Goal: Task Accomplishment & Management: Use online tool/utility

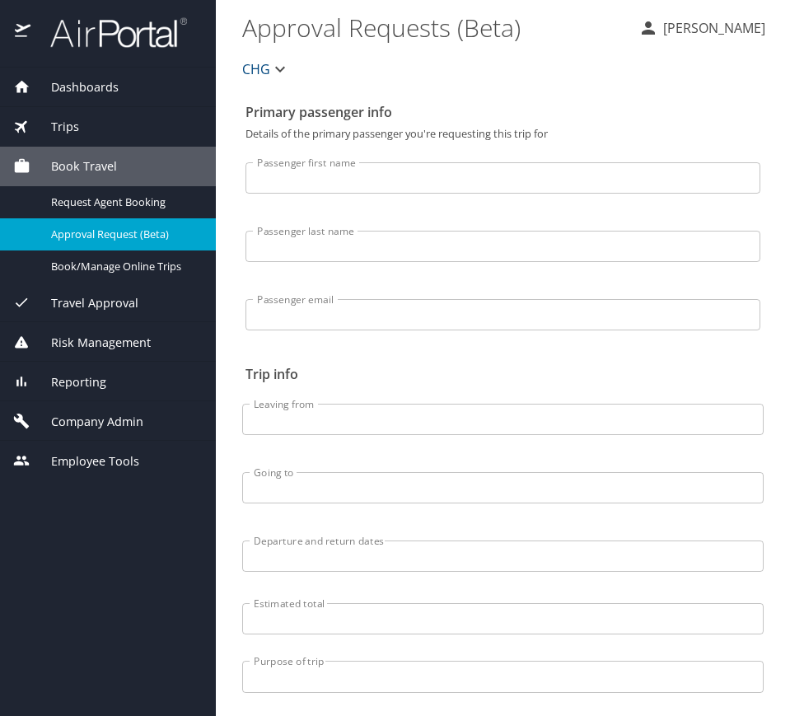
click at [129, 136] on div "Trips" at bounding box center [108, 127] width 216 height 40
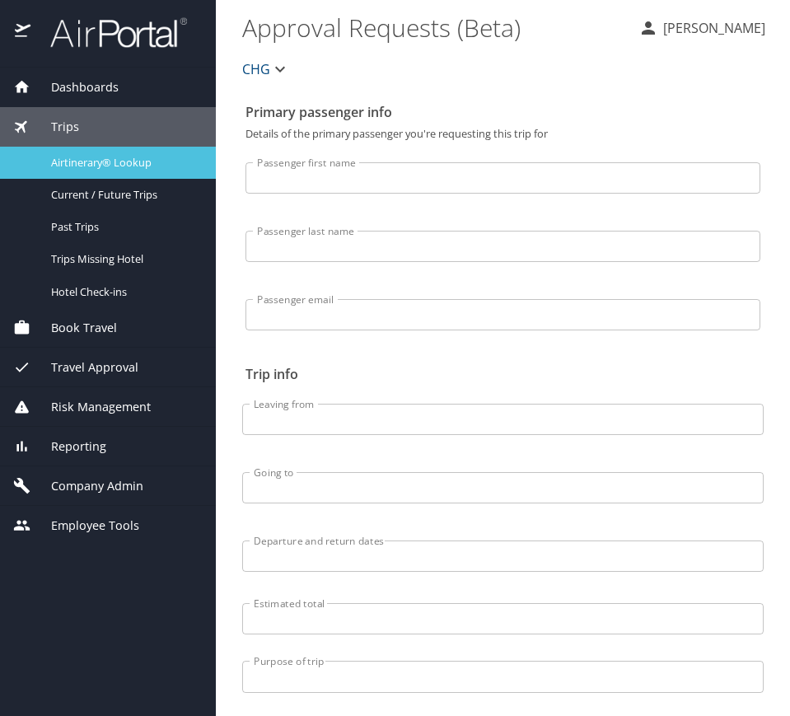
click at [111, 161] on span "Airtinerary® Lookup" at bounding box center [123, 163] width 145 height 16
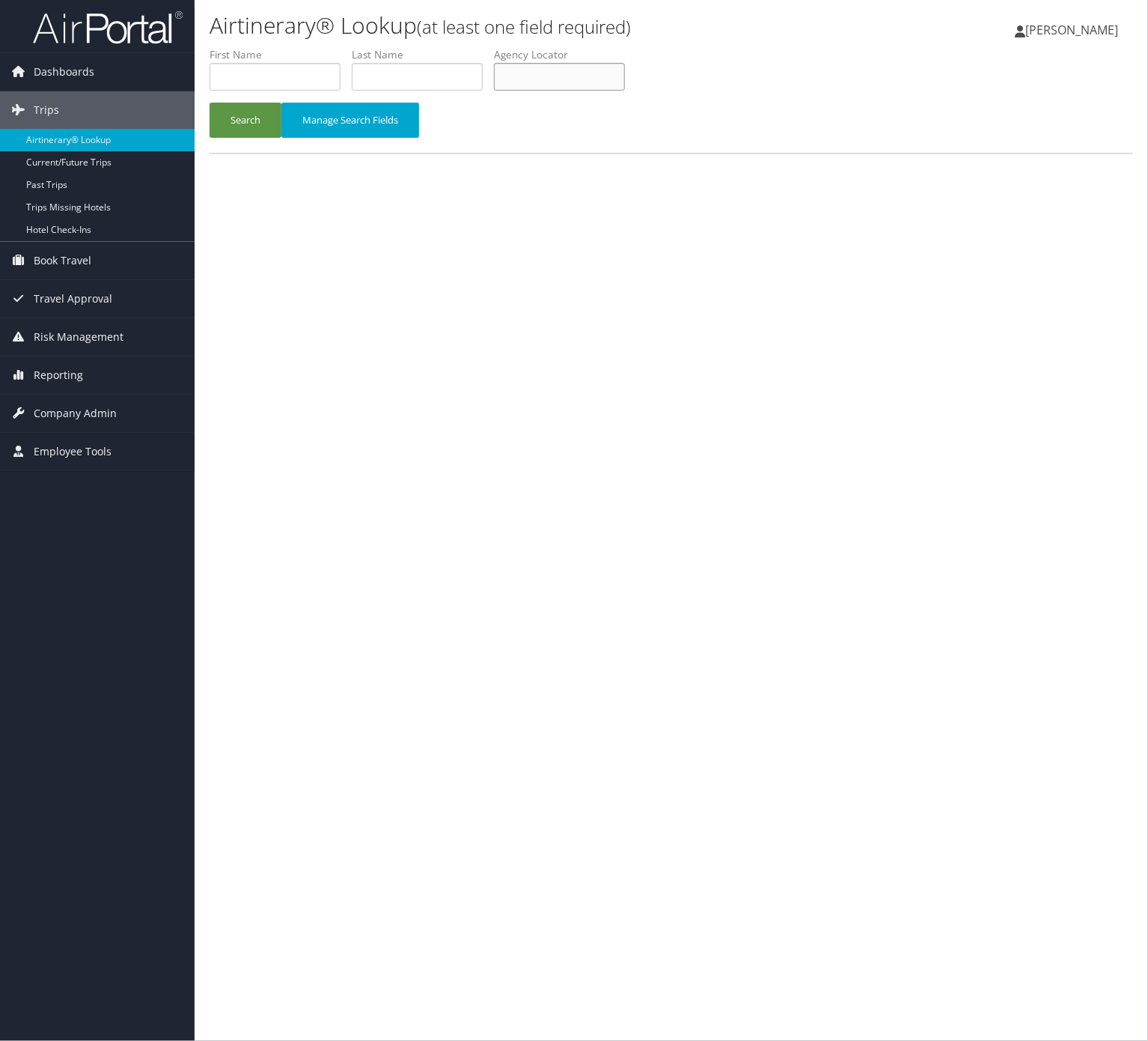
click at [614, 71] on input "text" at bounding box center [560, 76] width 131 height 27
paste input "AOGPKM"
click at [244, 121] on button "Search" at bounding box center [245, 120] width 72 height 35
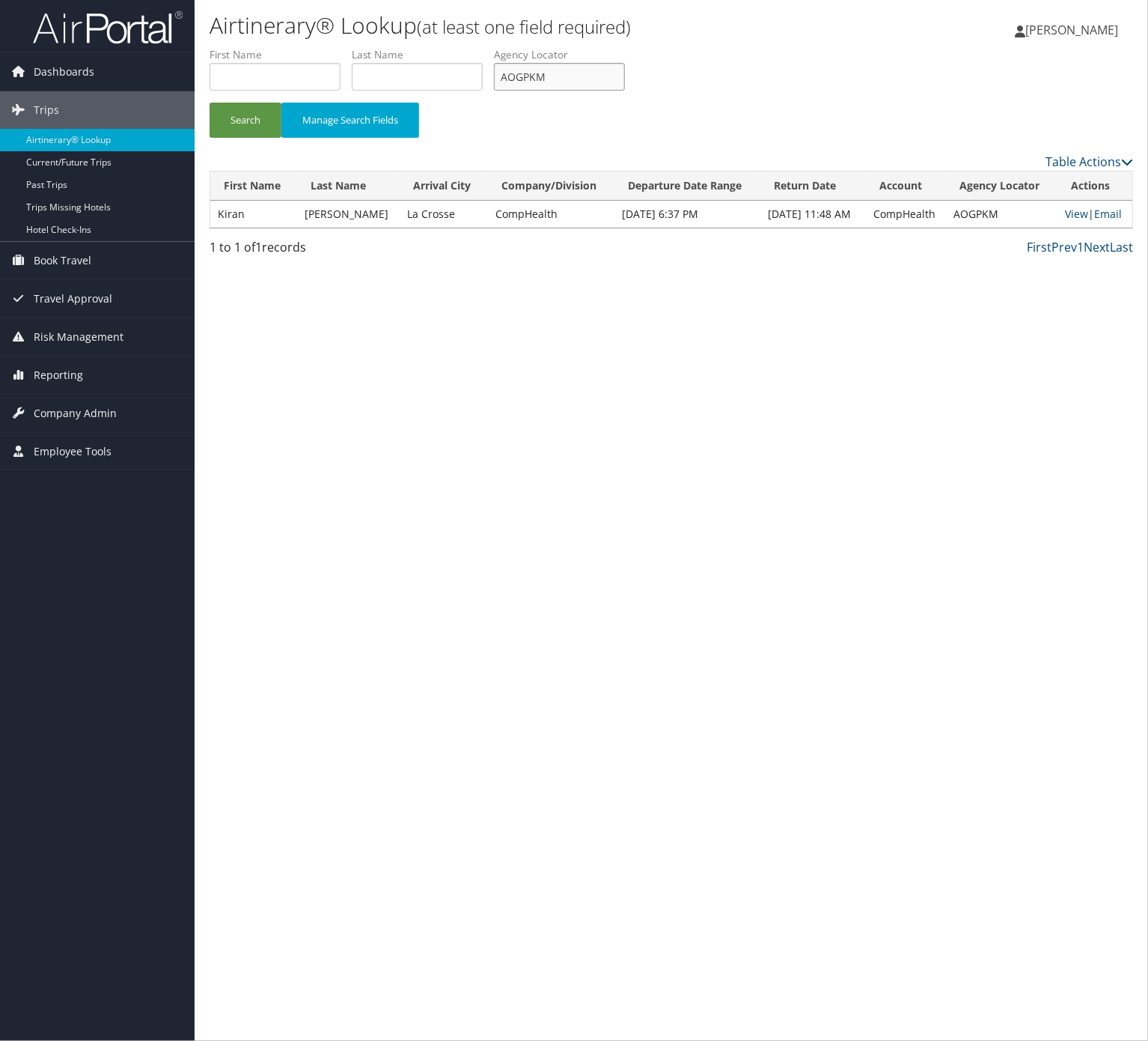
click at [545, 78] on input "AOGPKM" at bounding box center [560, 76] width 131 height 27
paste input "HZANYE"
type input "HZANYE"
click at [210, 103] on button "Search" at bounding box center [245, 120] width 72 height 35
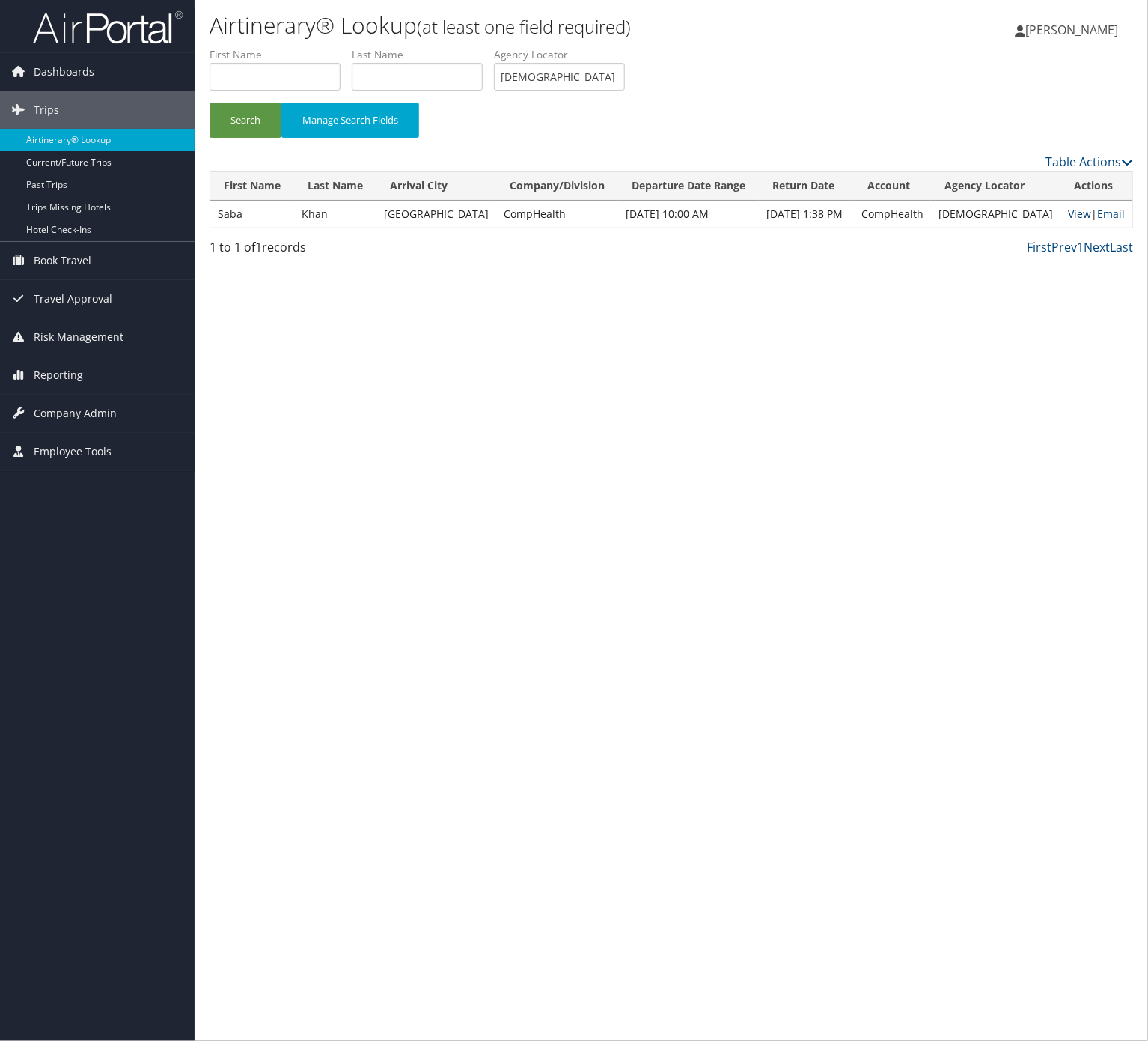
click at [1078, 215] on link "View" at bounding box center [1080, 214] width 24 height 15
click at [1121, 208] on link "Email" at bounding box center [1111, 214] width 27 height 15
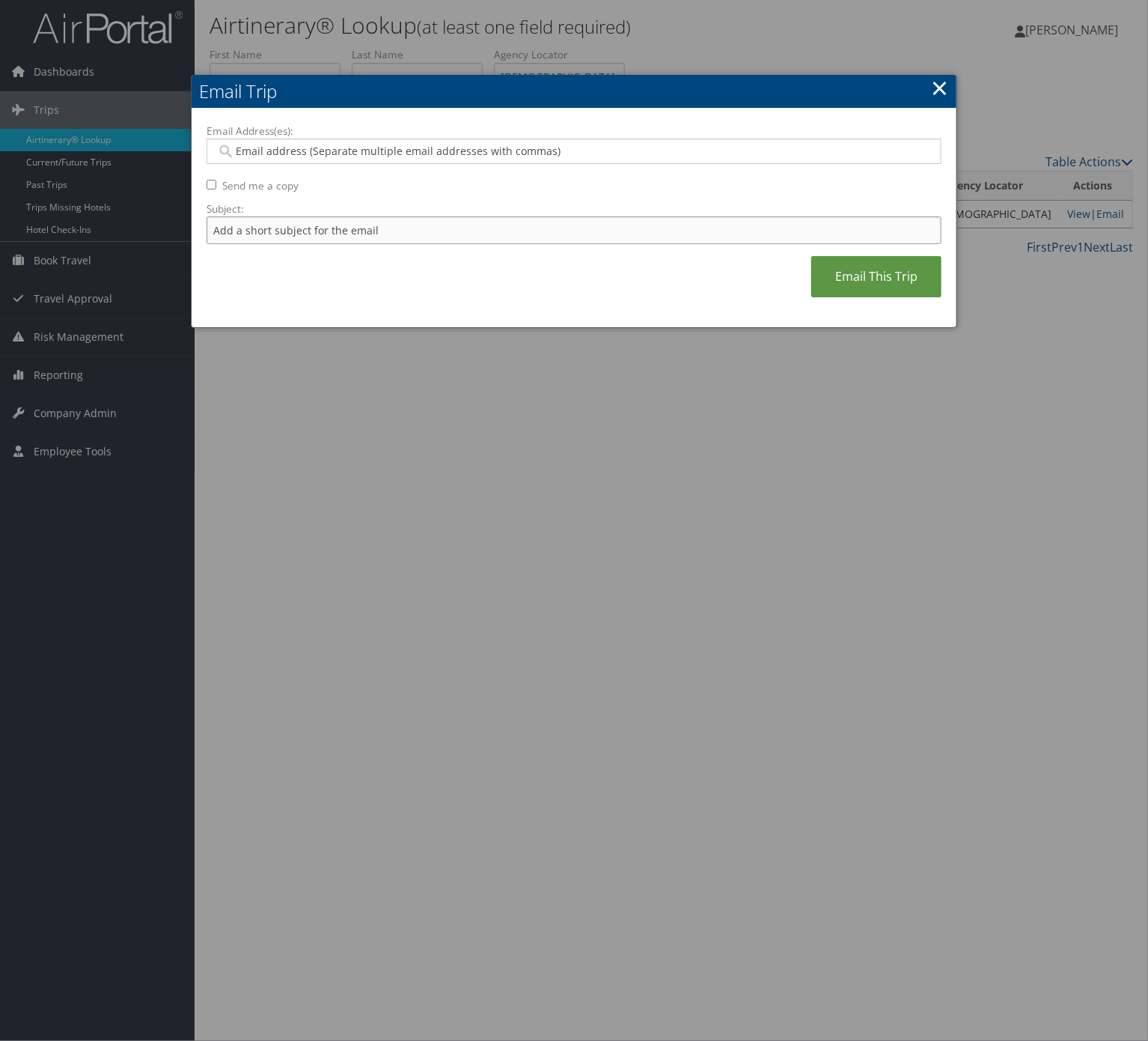
click at [520, 231] on input "Subject:" at bounding box center [574, 230] width 735 height 27
click at [416, 232] on input "Itinerary Change. Please see notes in TR-733167" at bounding box center [574, 230] width 735 height 27
paste input "5358"
type input "Itinerary Change. Please see notes in TR-753587"
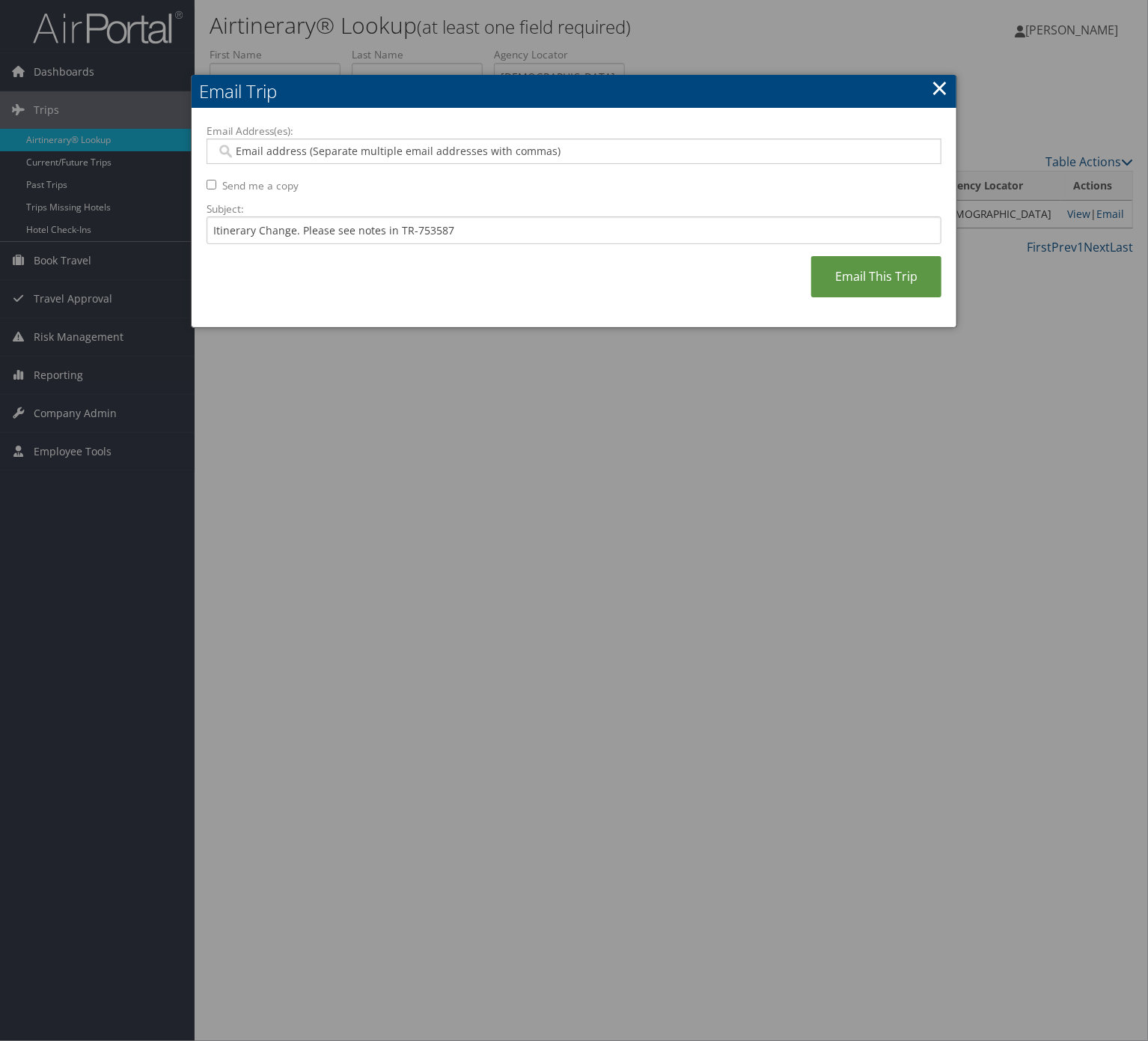
click at [384, 145] on input "Email Address(es):" at bounding box center [573, 151] width 713 height 15
type input "emily"
click at [250, 157] on input "emily" at bounding box center [573, 151] width 713 height 15
click at [250, 157] on input "Email Address(es):" at bounding box center [573, 151] width 713 height 15
paste input "emily.ward@comphealth.com"
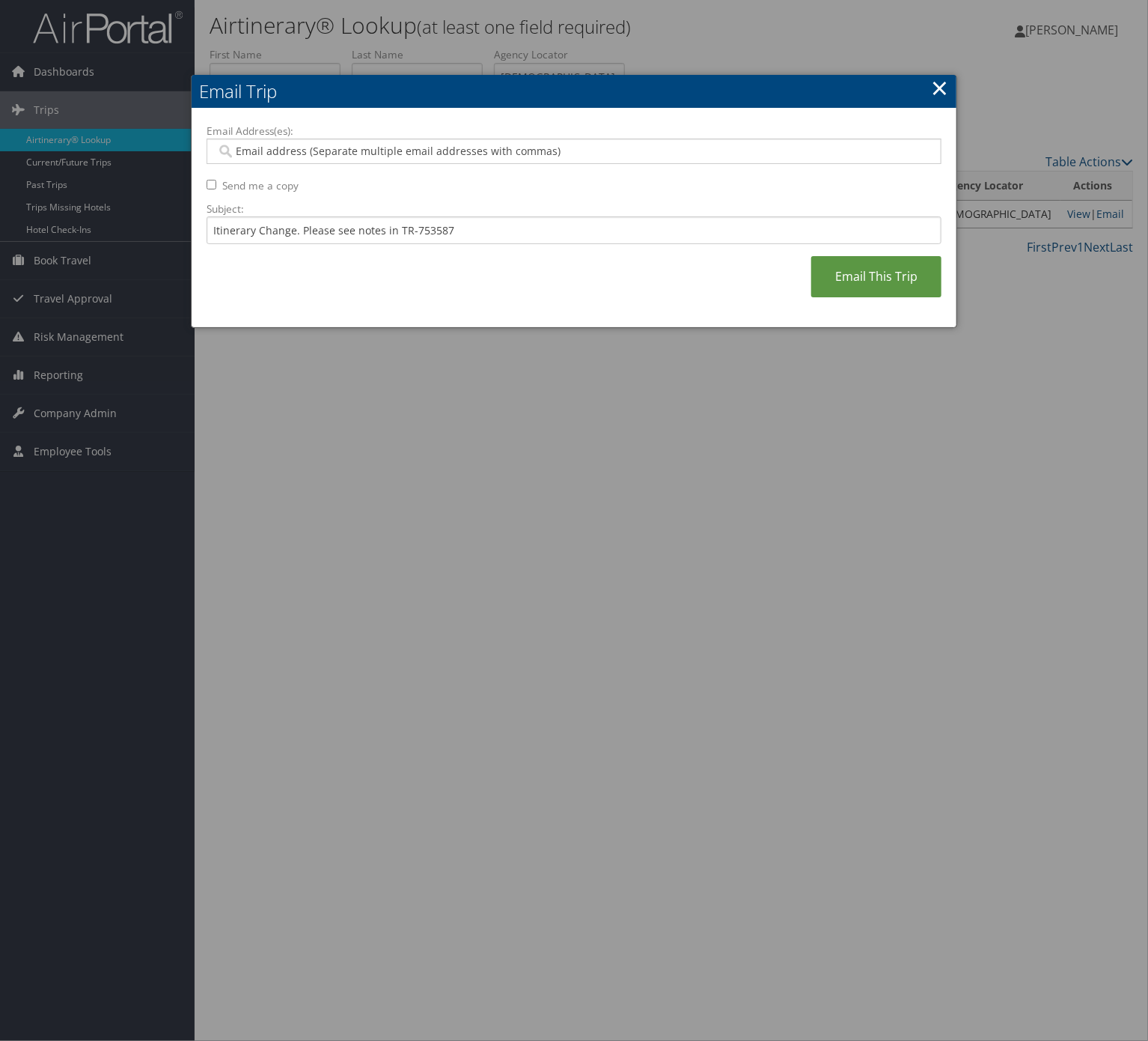
type input "emily.ward@comphealth.com"
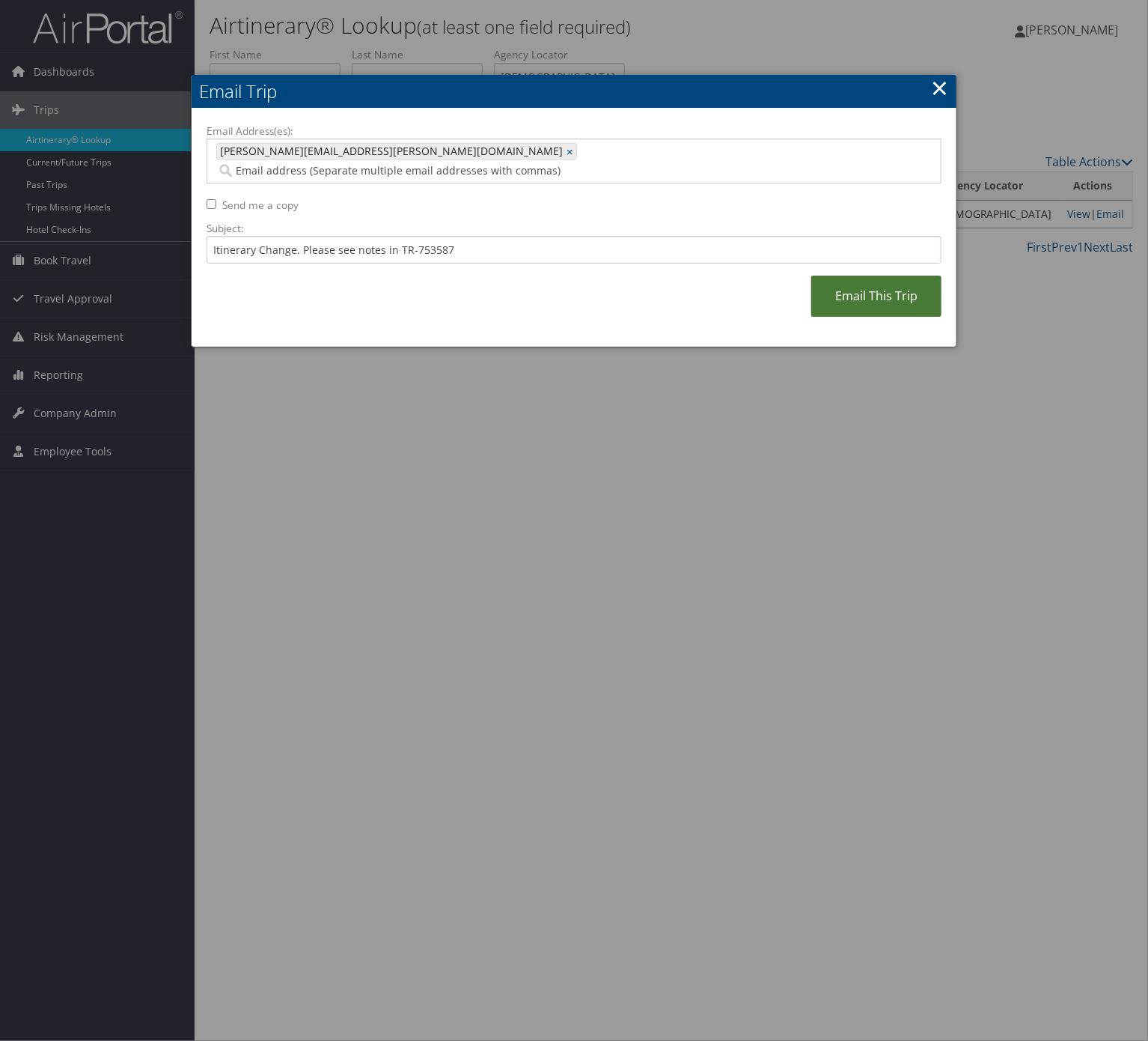
click at [851, 292] on link "Email This Trip" at bounding box center [876, 295] width 130 height 41
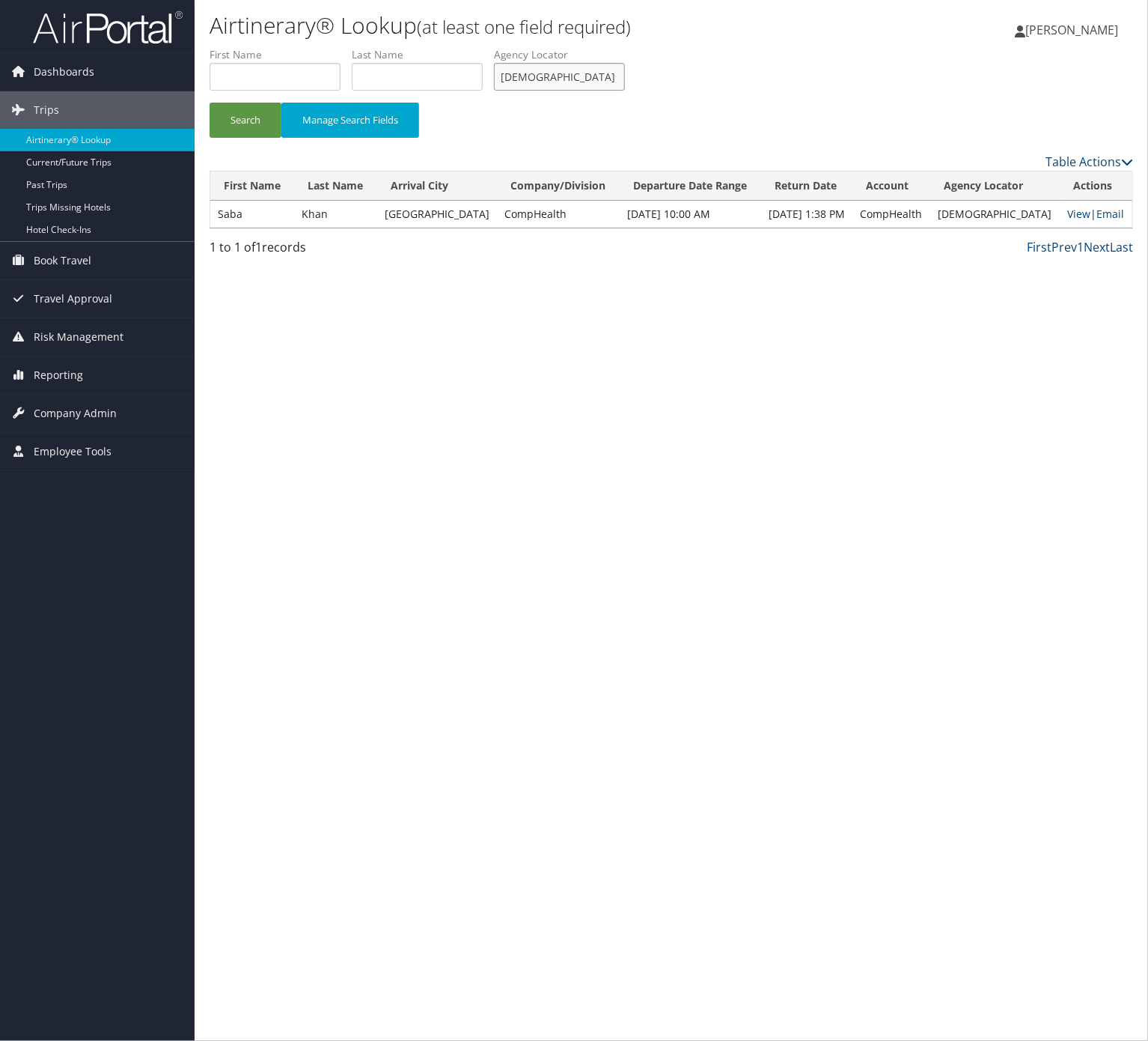
click at [625, 73] on input "HZANYE" at bounding box center [560, 76] width 131 height 27
paste input "XYTLK"
type input "HXYTLK"
click at [210, 103] on button "Search" at bounding box center [245, 120] width 72 height 35
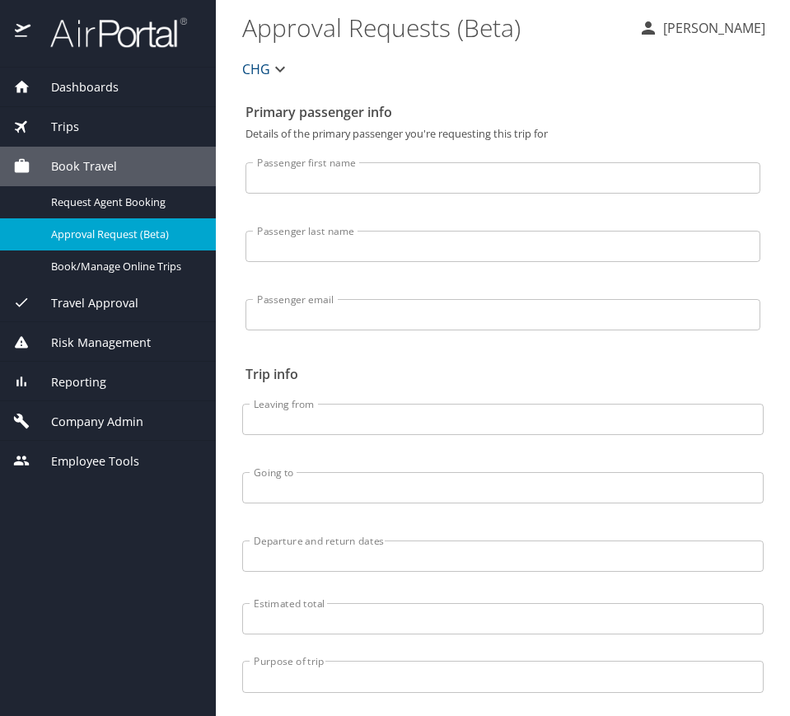
click at [82, 138] on div "Trips" at bounding box center [108, 127] width 216 height 40
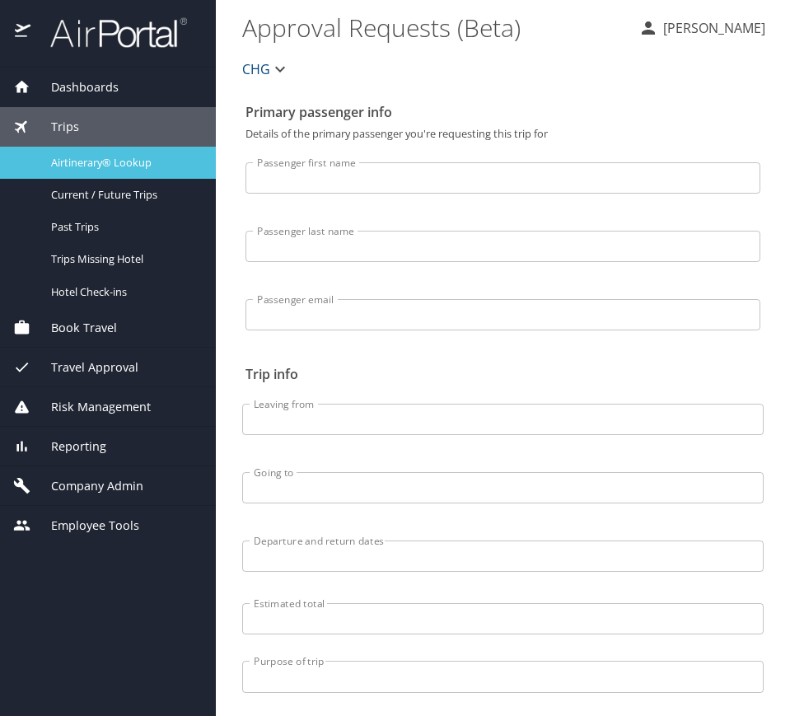
click at [93, 169] on span "Airtinerary® Lookup" at bounding box center [123, 163] width 145 height 16
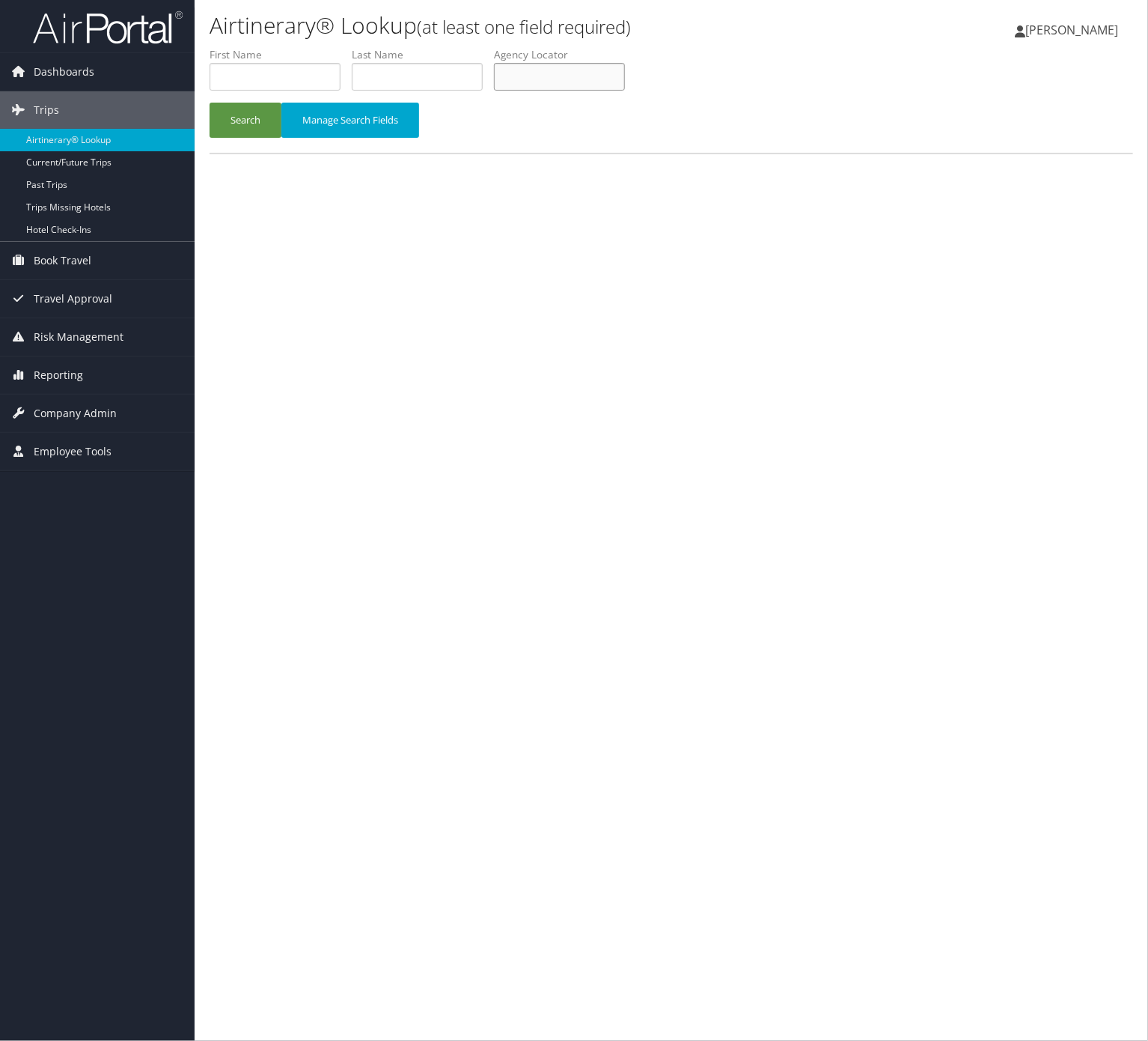
click at [584, 70] on input "text" at bounding box center [560, 76] width 131 height 27
paste input "DIHAXF"
type input "DIHAXF"
click at [236, 123] on button "Search" at bounding box center [245, 120] width 72 height 35
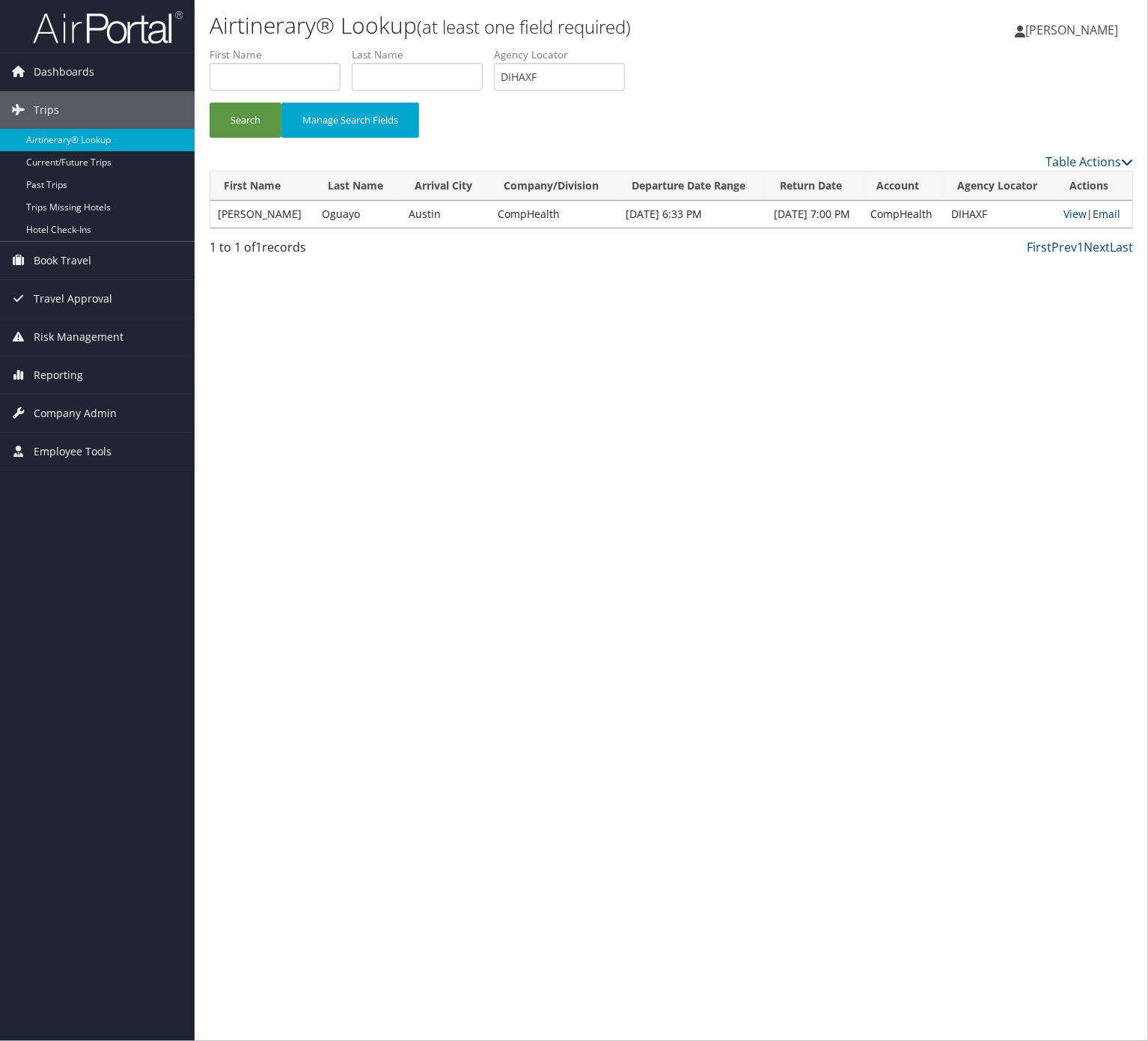
click at [1114, 213] on link "Email" at bounding box center [1107, 214] width 27 height 15
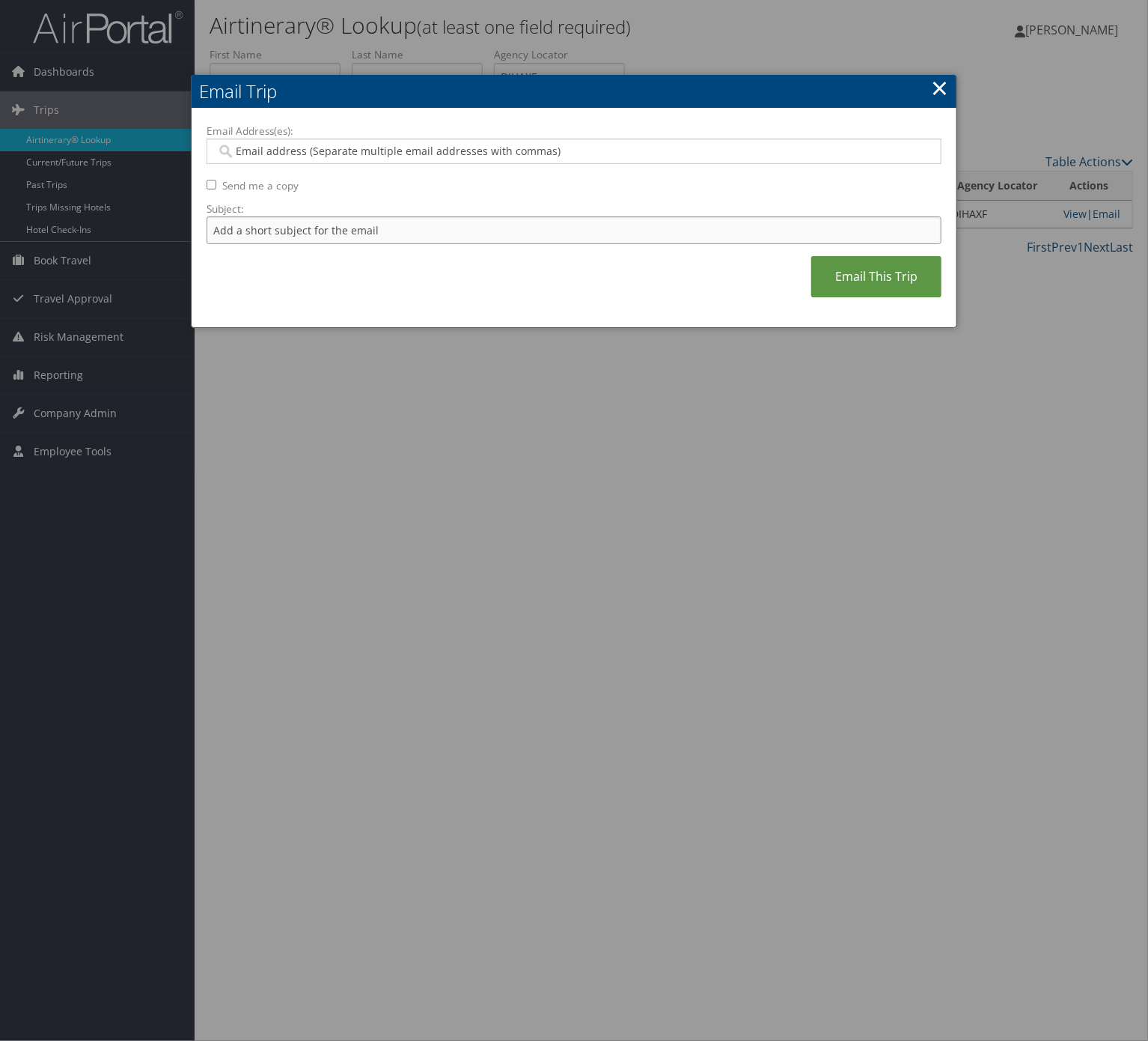
click at [405, 235] on input "Subject:" at bounding box center [574, 230] width 735 height 27
click at [435, 225] on input "Itinerary Change. Please see notes in TR-733167" at bounding box center [574, 230] width 735 height 27
paste input "51164"
type input "Itinerary Change. Please see notes in TR-751164"
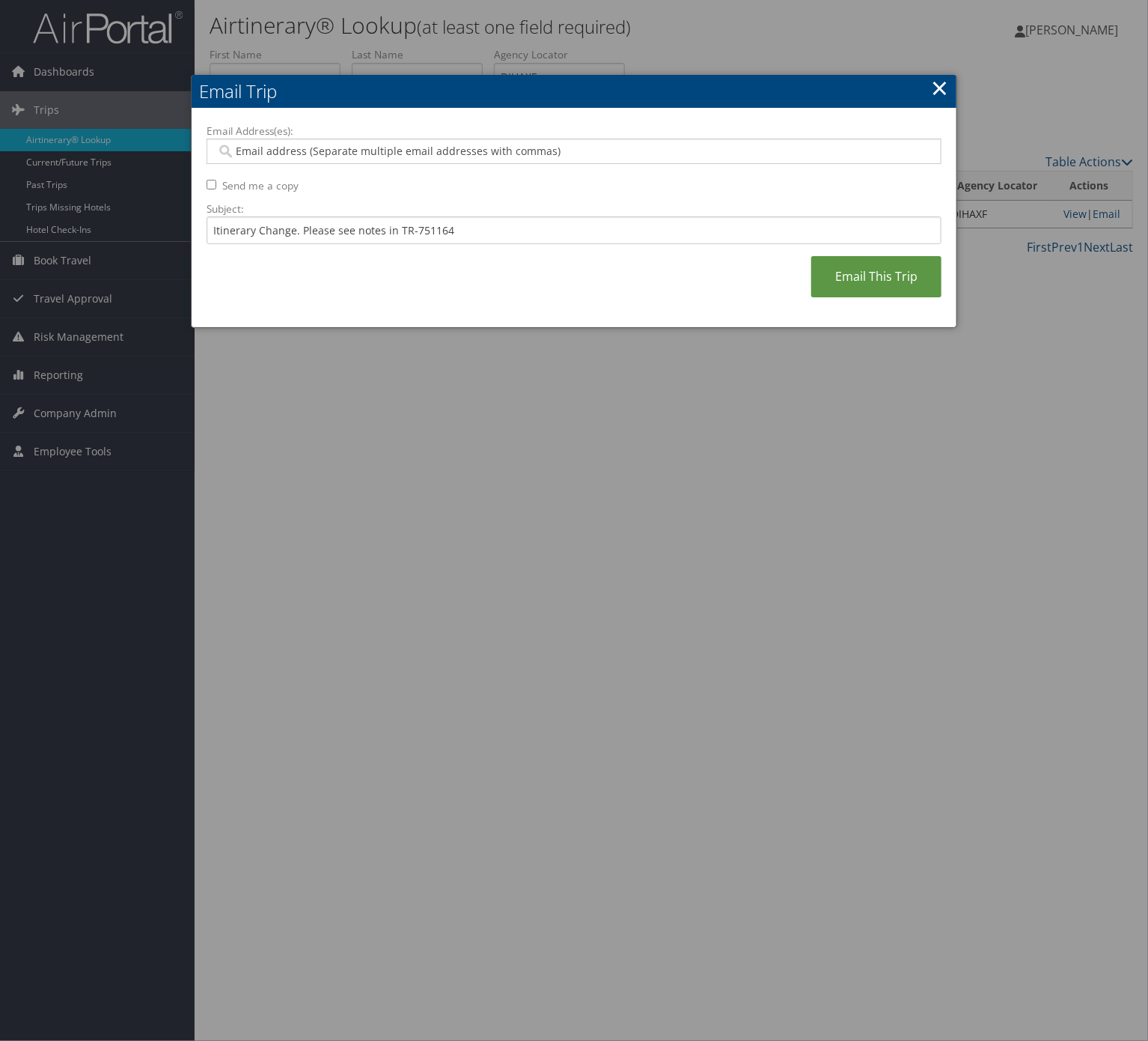
click at [423, 166] on div "Email Address(es): Send me a copy Subject: Itinerary Change. Please see notes i…" at bounding box center [574, 218] width 735 height 189
click at [416, 155] on input "Email Address(es):" at bounding box center [573, 151] width 713 height 15
type input "gice"
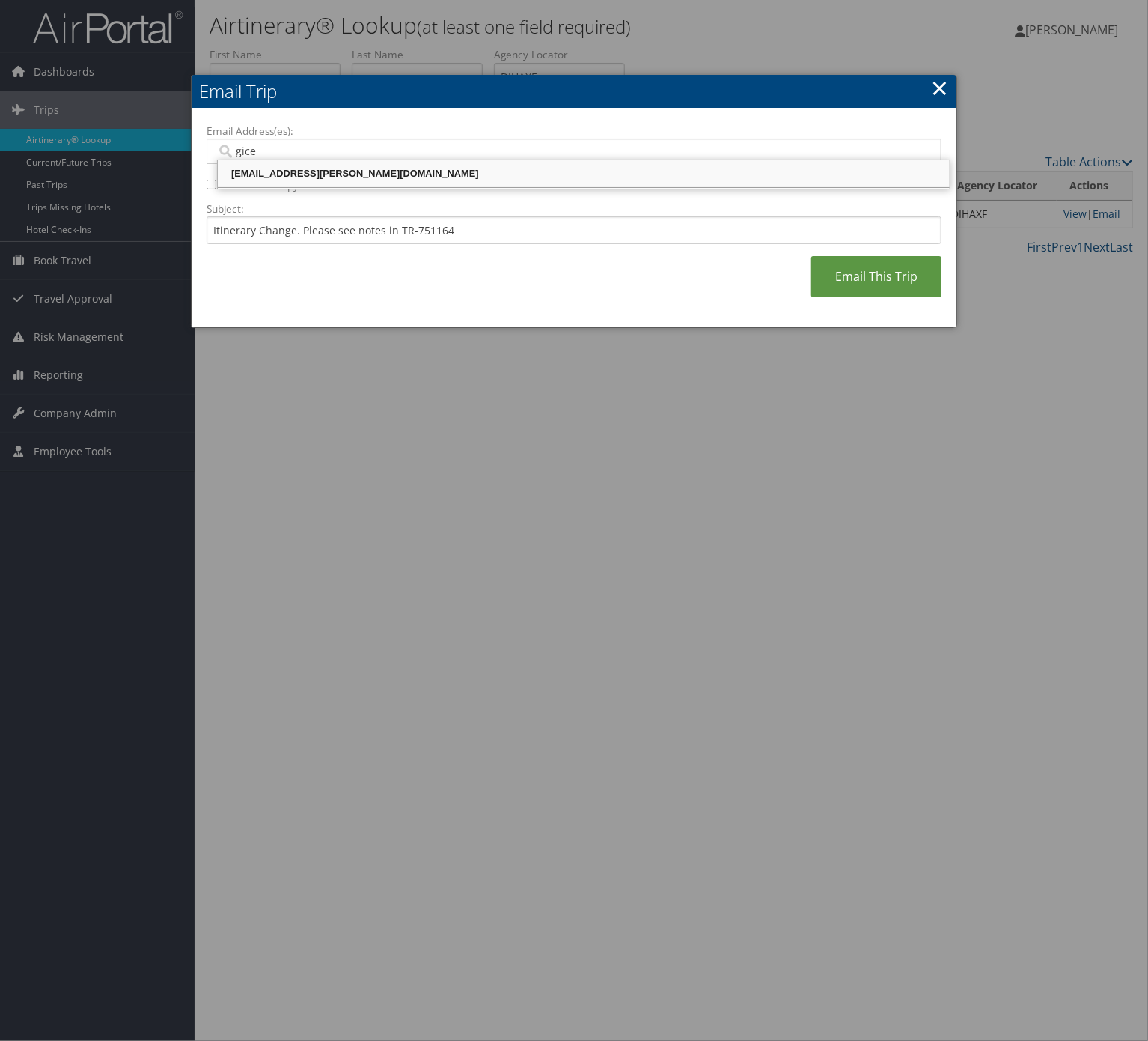
click at [414, 180] on div "gicelle.romero@comphealth.com" at bounding box center [584, 174] width 728 height 15
type input "gicelle.romero@comphealth.com"
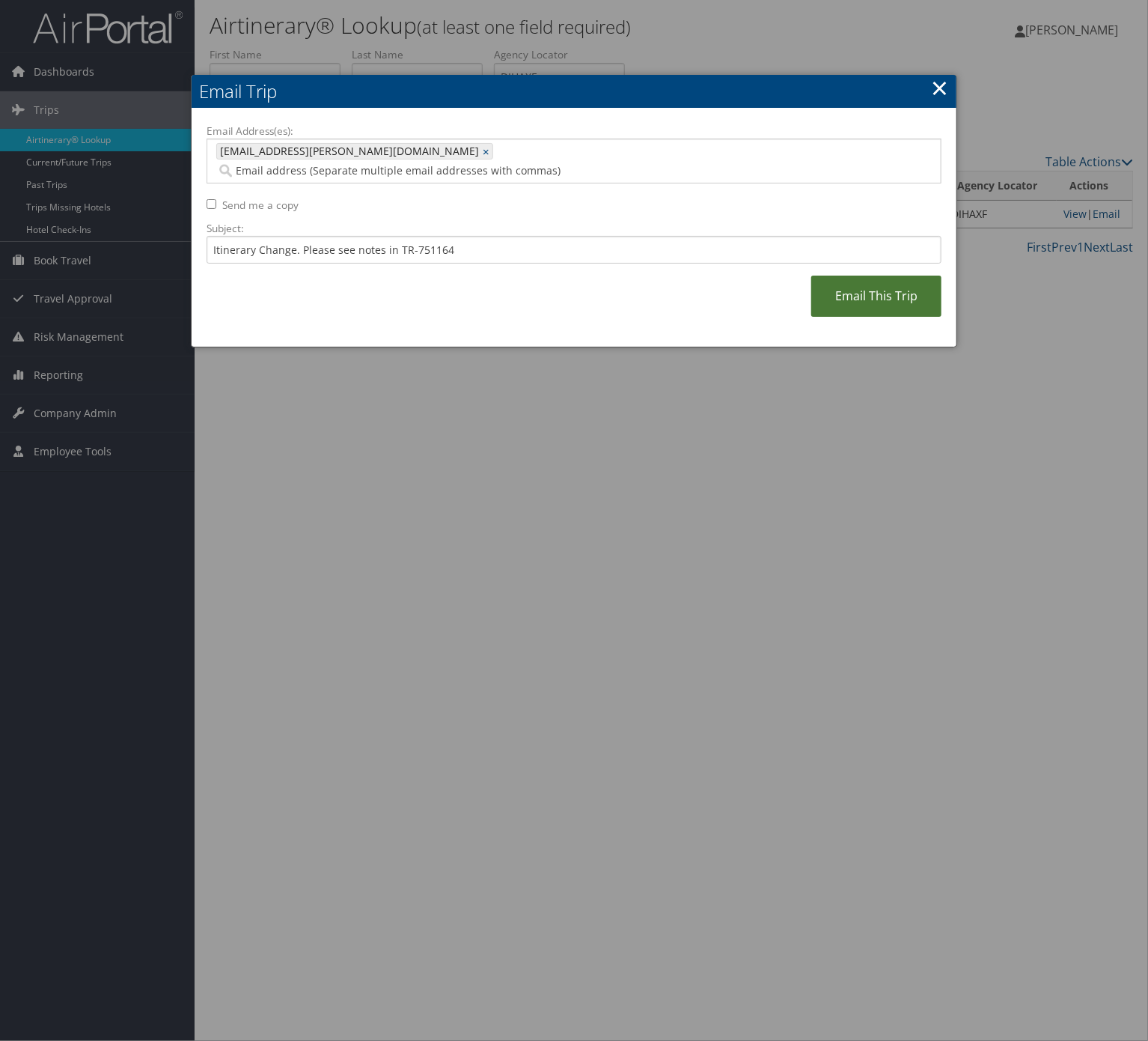
click at [868, 286] on link "Email This Trip" at bounding box center [876, 295] width 130 height 41
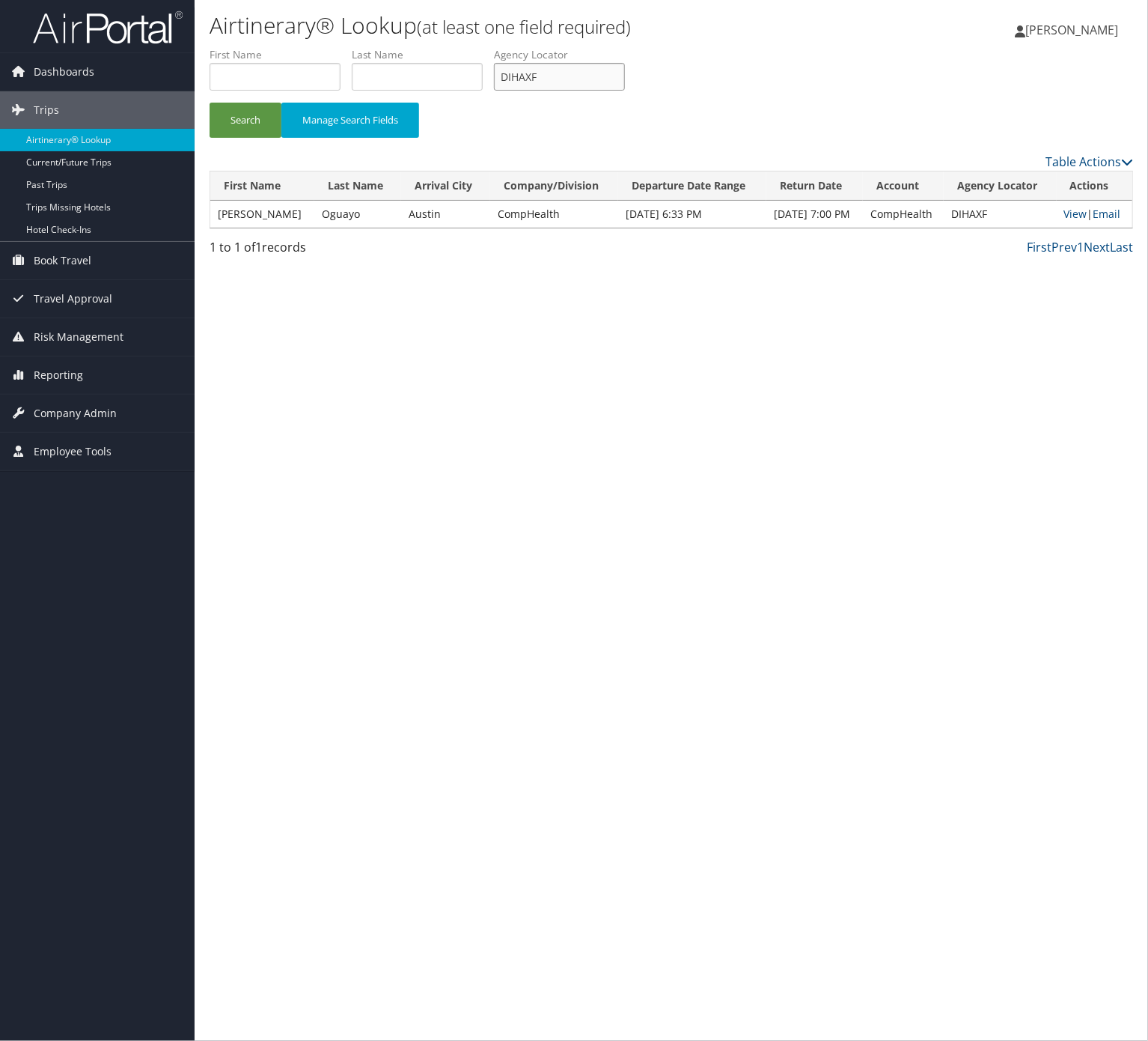
click at [625, 76] on input "DIHAXF" at bounding box center [560, 76] width 131 height 27
paste input "MQJLKO"
type input "MQJLKO"
click at [242, 113] on button "Search" at bounding box center [245, 120] width 72 height 35
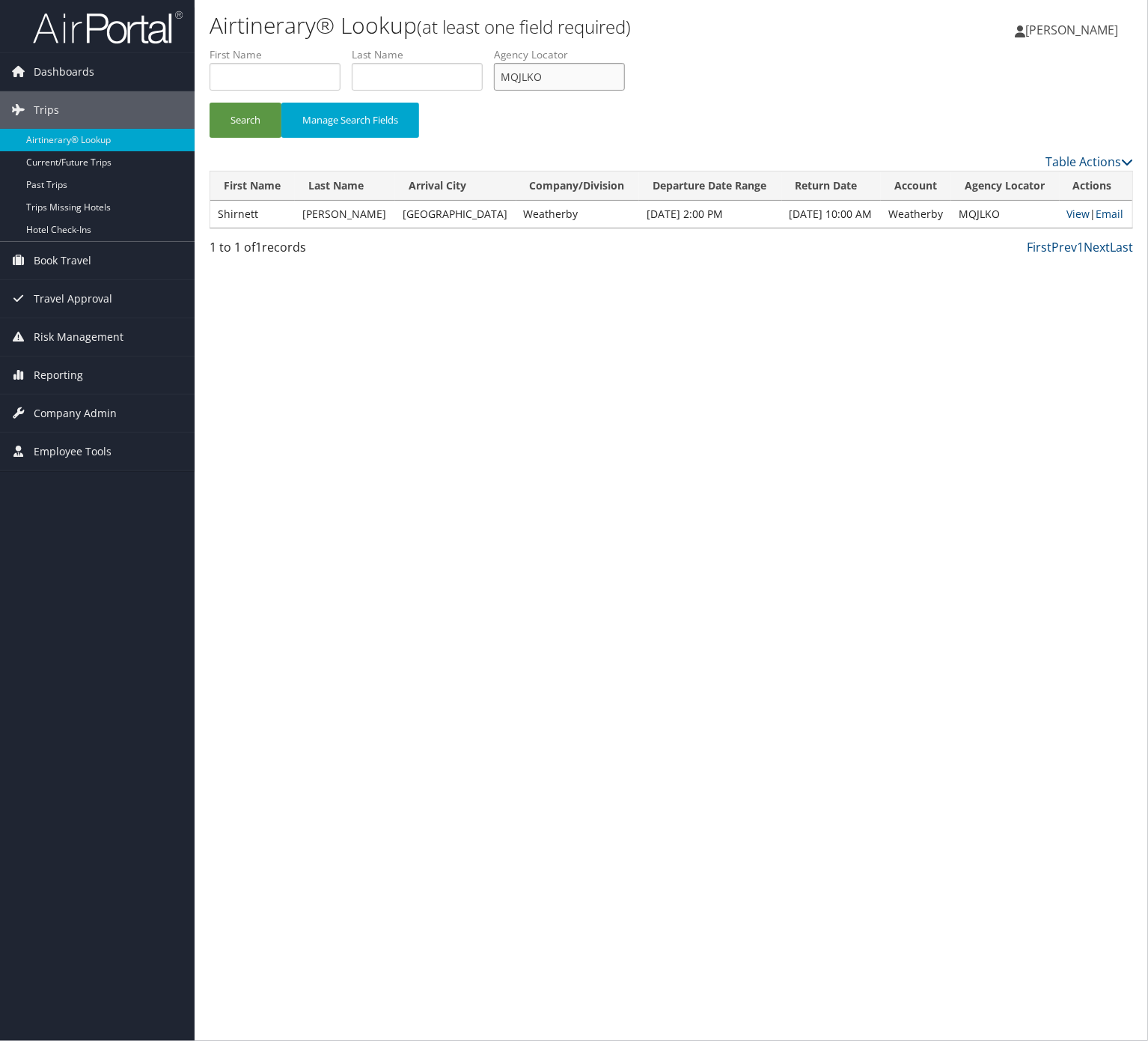
click at [575, 81] on input "MQJLKO" at bounding box center [560, 76] width 131 height 27
click at [245, 129] on button "Search" at bounding box center [245, 120] width 72 height 35
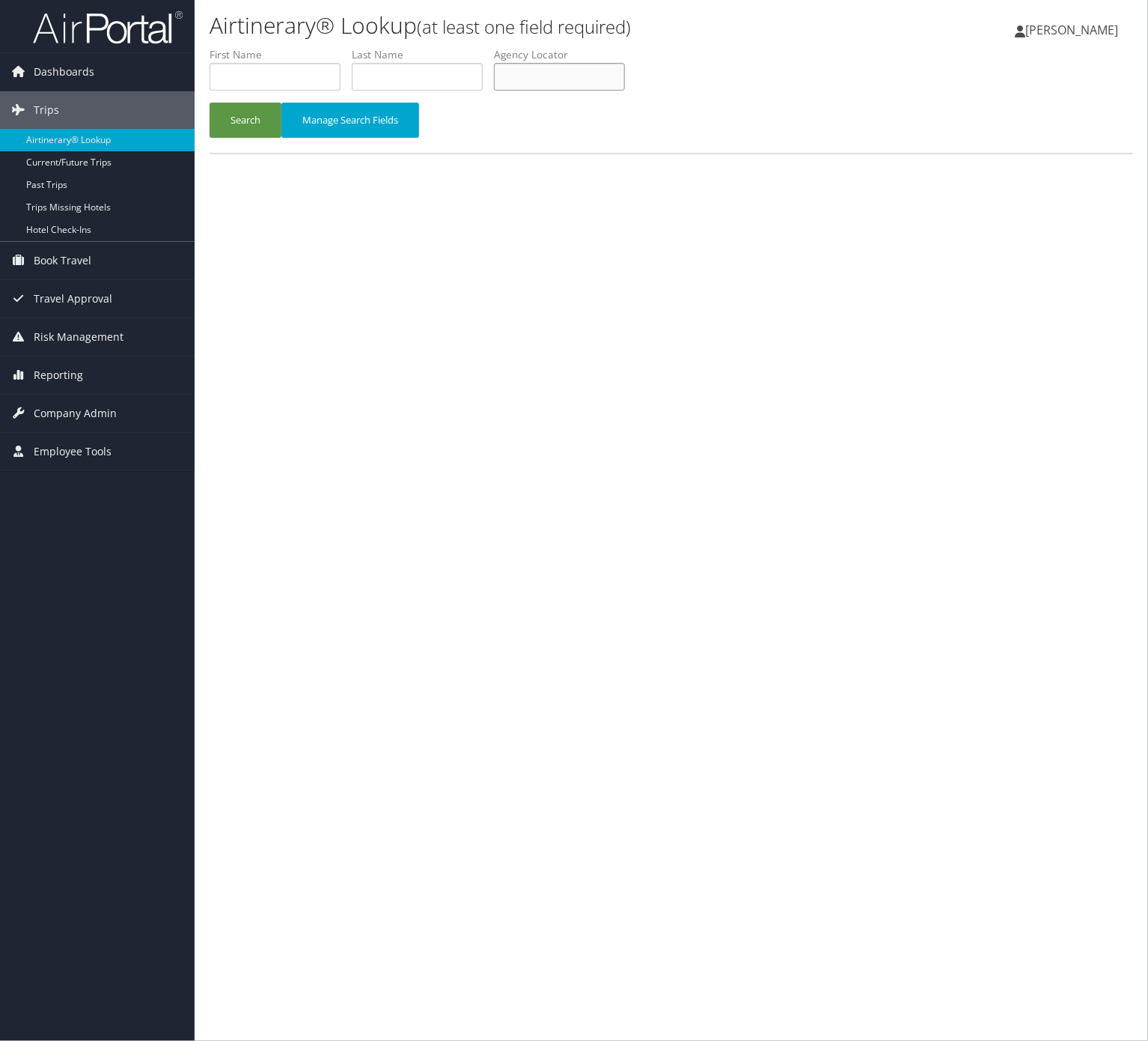
click at [614, 85] on input "text" at bounding box center [560, 76] width 131 height 27
paste input "MQJLKO"
type input "MQJLKO"
click at [208, 121] on div "Search Manage Search Fields" at bounding box center [671, 127] width 946 height 50
click at [224, 121] on button "Search" at bounding box center [245, 120] width 72 height 35
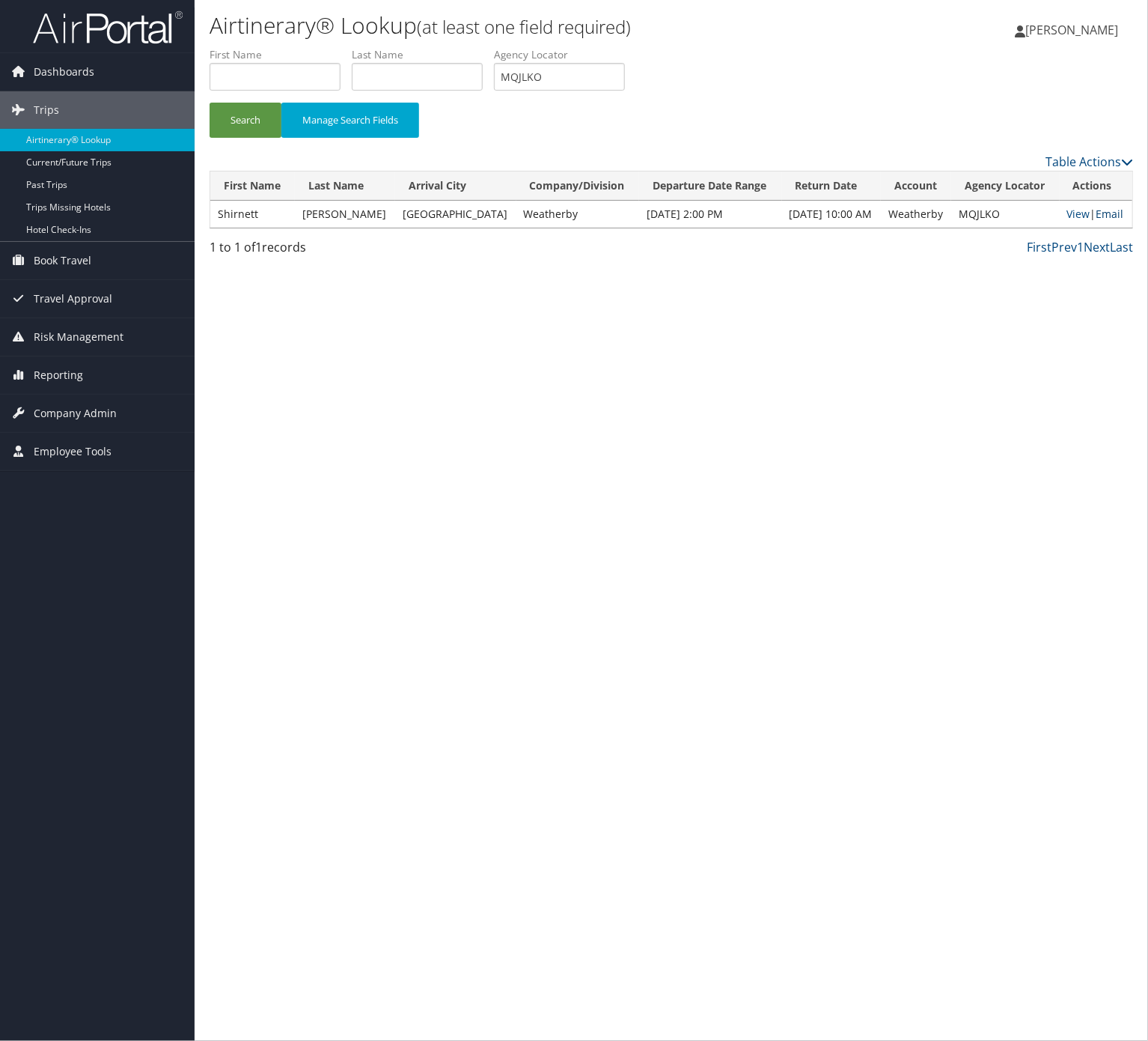
click at [1110, 218] on link "Email" at bounding box center [1111, 214] width 27 height 15
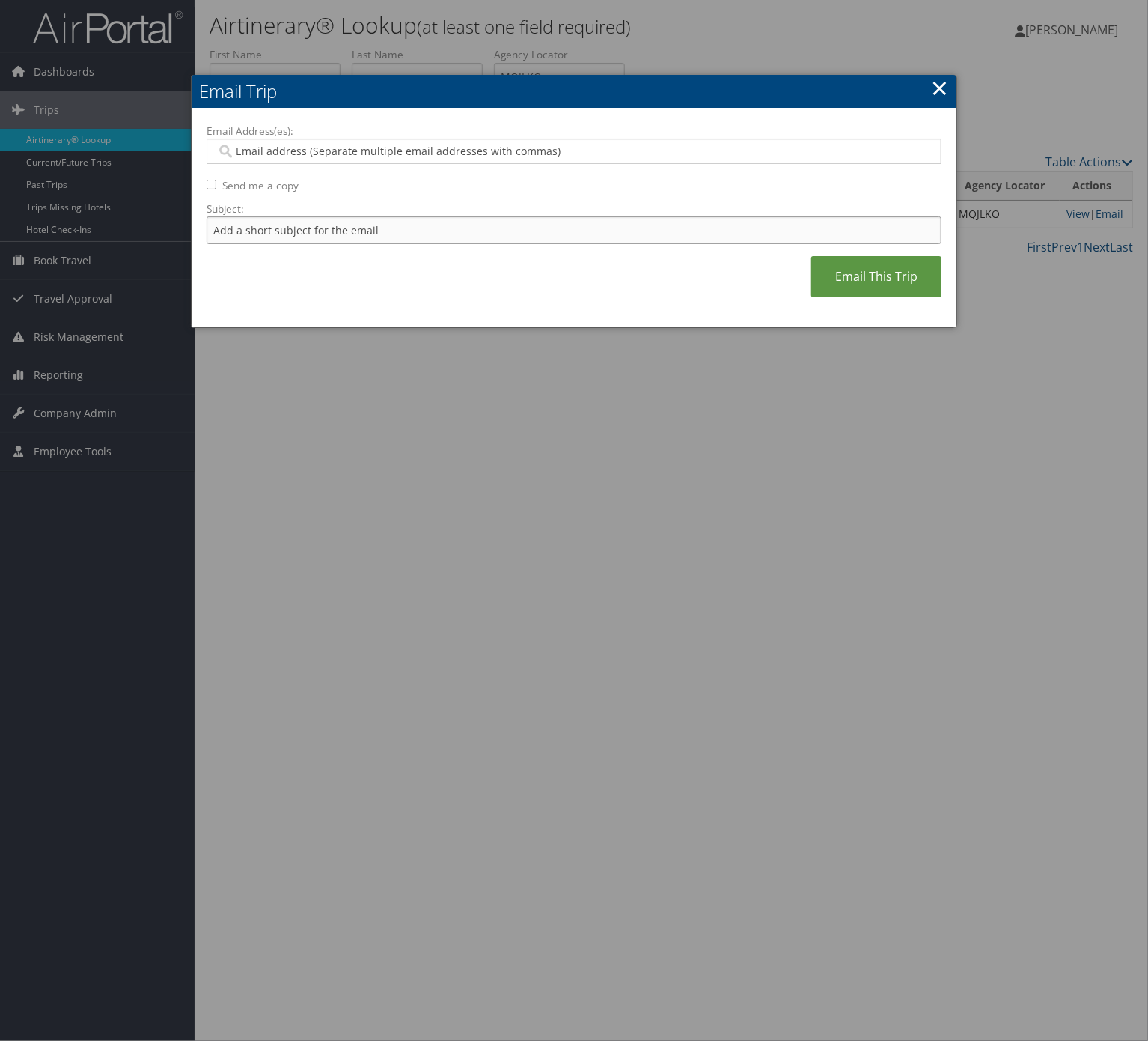
click at [554, 235] on input "Subject:" at bounding box center [574, 230] width 735 height 27
click at [435, 233] on input "Itinerary Change. Please see notes in TR-733167" at bounding box center [574, 230] width 735 height 27
paste input "TR-746868"
click at [416, 235] on input "Itinerary Change. Please see notes in TR-TR-746868" at bounding box center [574, 230] width 735 height 27
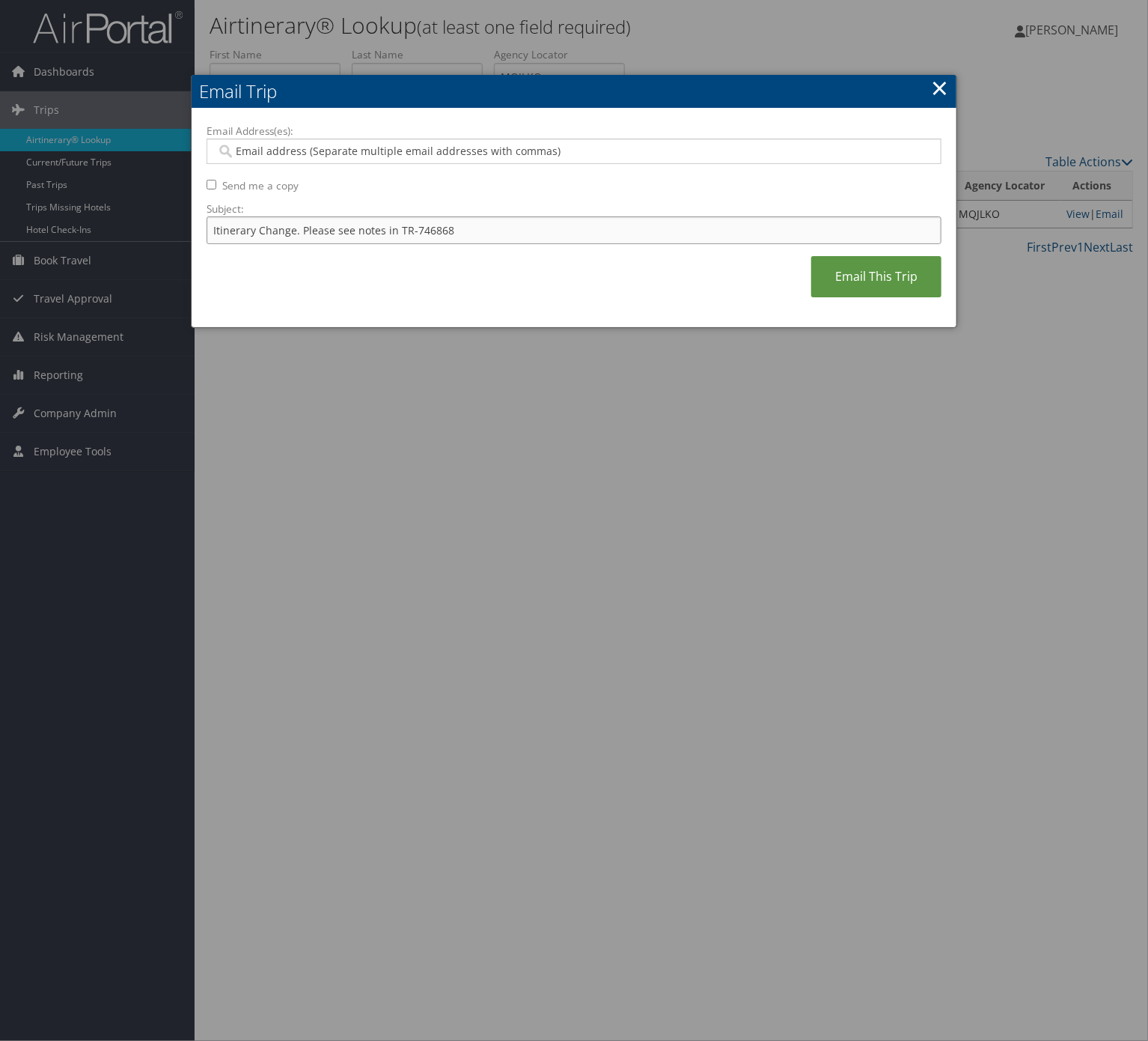
type input "Itinerary Change. Please see notes in TR-746868"
click at [474, 151] on input "Email Address(es):" at bounding box center [573, 151] width 713 height 15
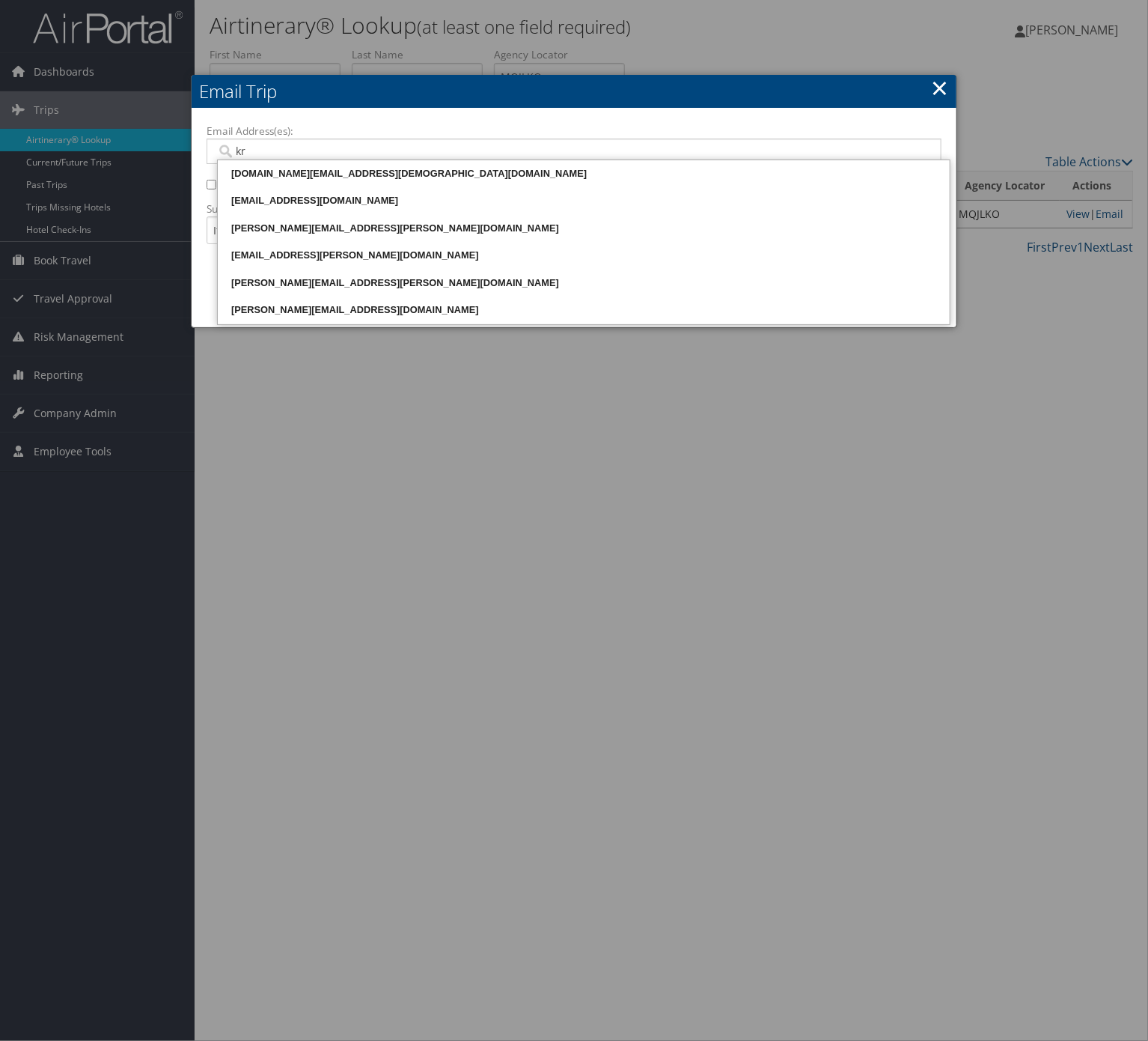
type input "kri"
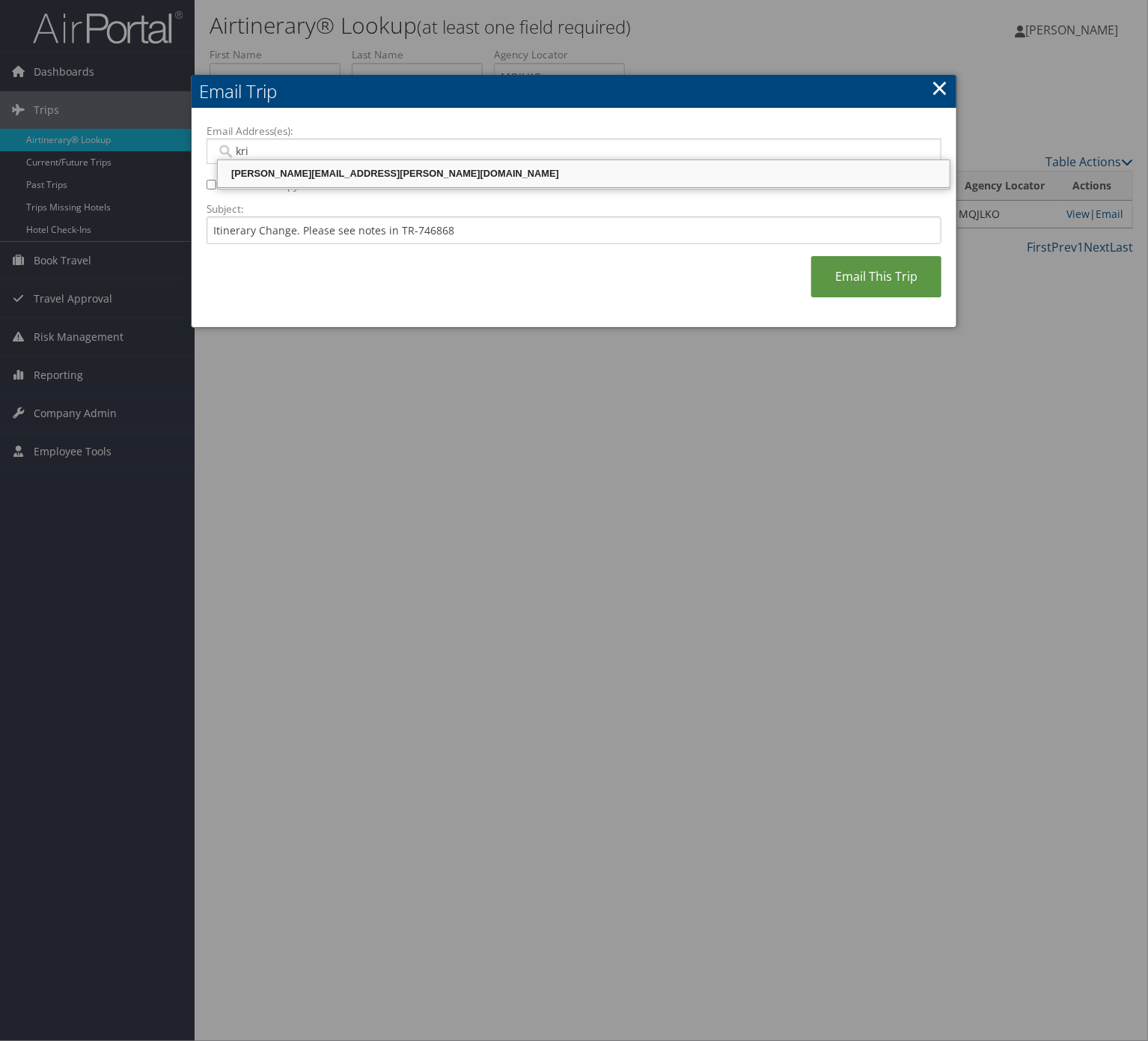
click at [464, 171] on div "[PERSON_NAME][EMAIL_ADDRESS][PERSON_NAME][DOMAIN_NAME]" at bounding box center [584, 174] width 728 height 15
type input "[PERSON_NAME][EMAIL_ADDRESS][PERSON_NAME][DOMAIN_NAME]"
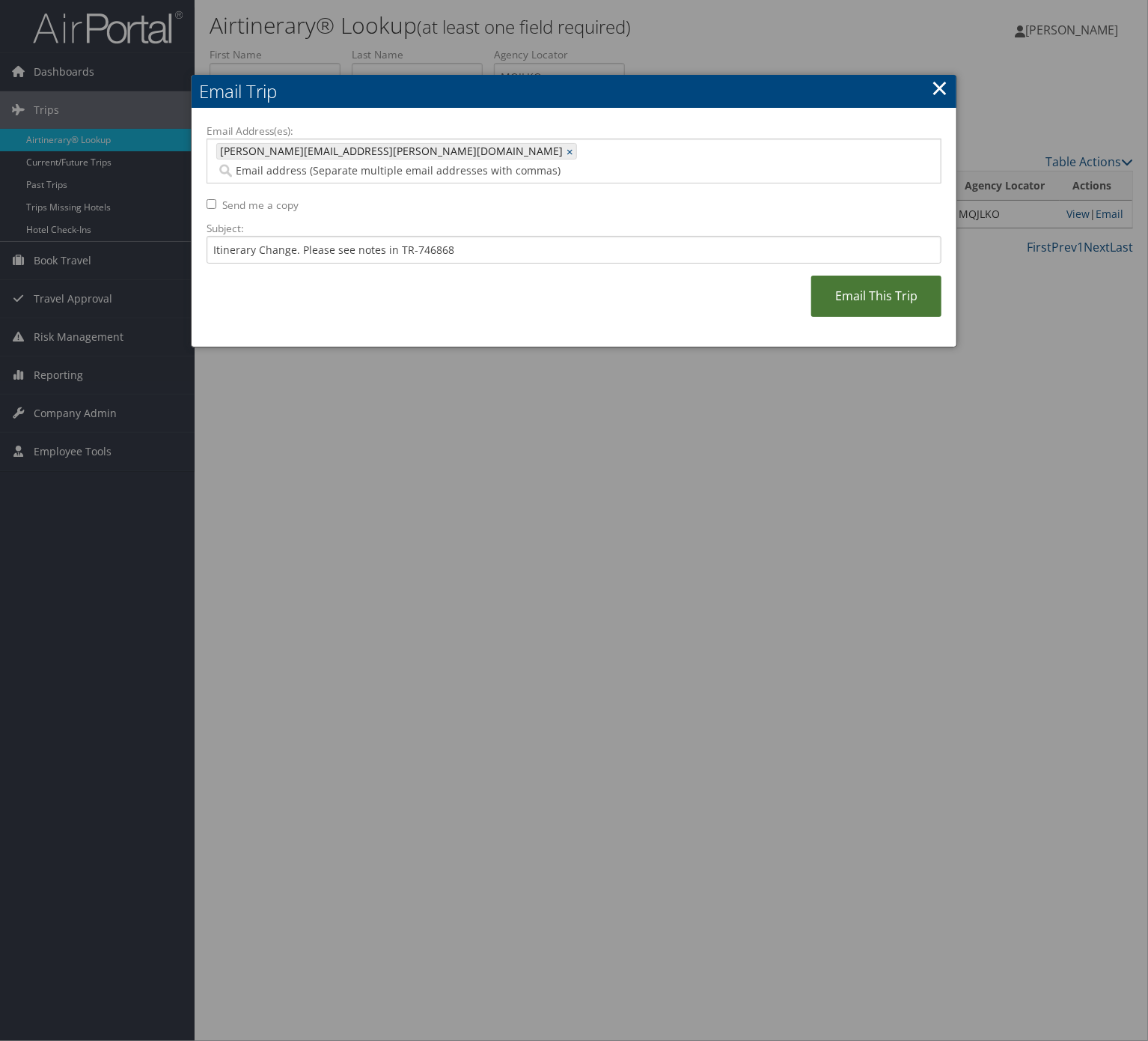
click at [906, 280] on link "Email This Trip" at bounding box center [876, 295] width 130 height 41
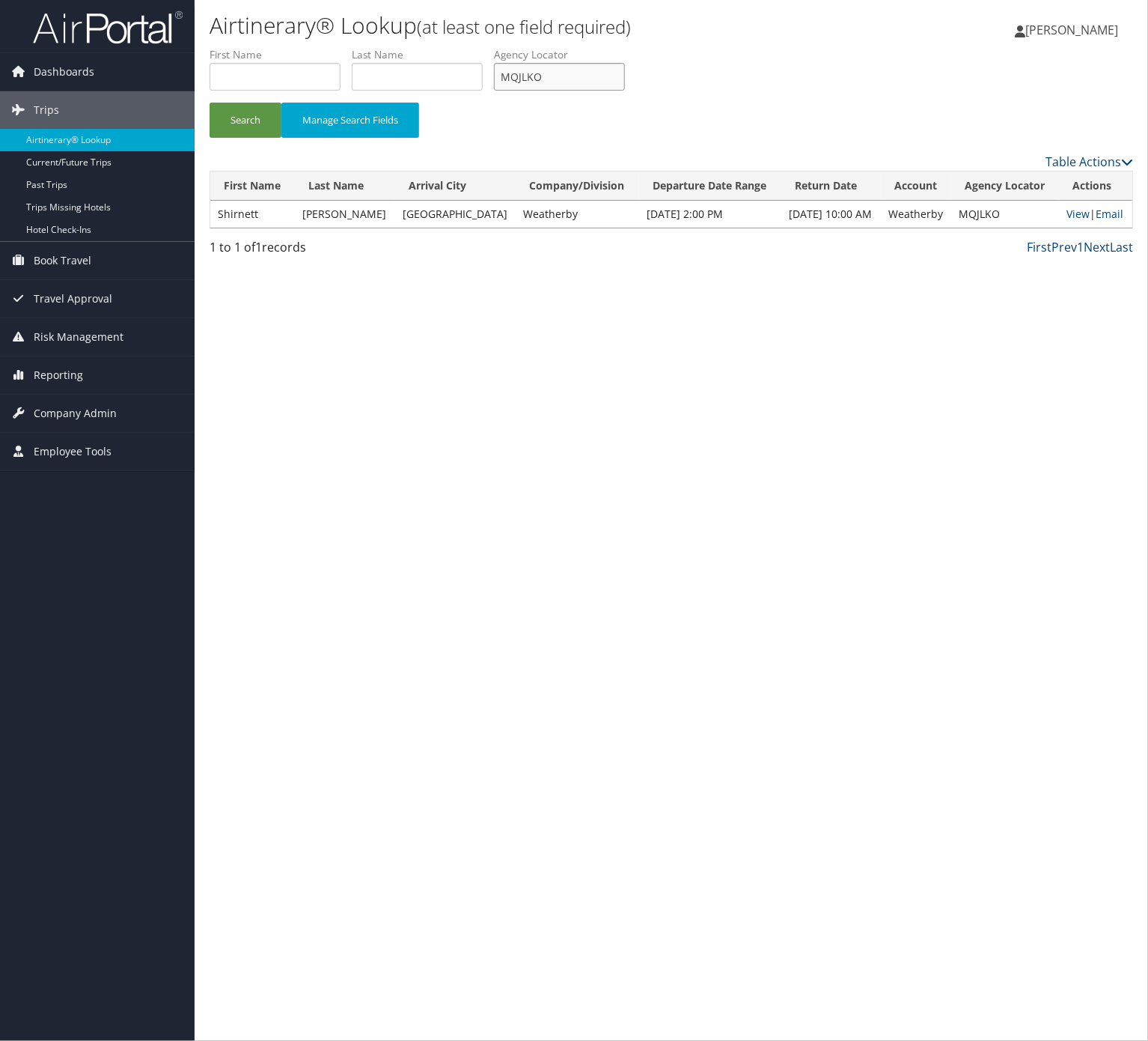
click at [623, 70] on input "MQJLKO" at bounding box center [560, 76] width 131 height 27
paste input "SWBFQF"
click at [270, 125] on button "Search" at bounding box center [245, 120] width 72 height 35
drag, startPoint x: 585, startPoint y: 55, endPoint x: 577, endPoint y: 91, distance: 36.9
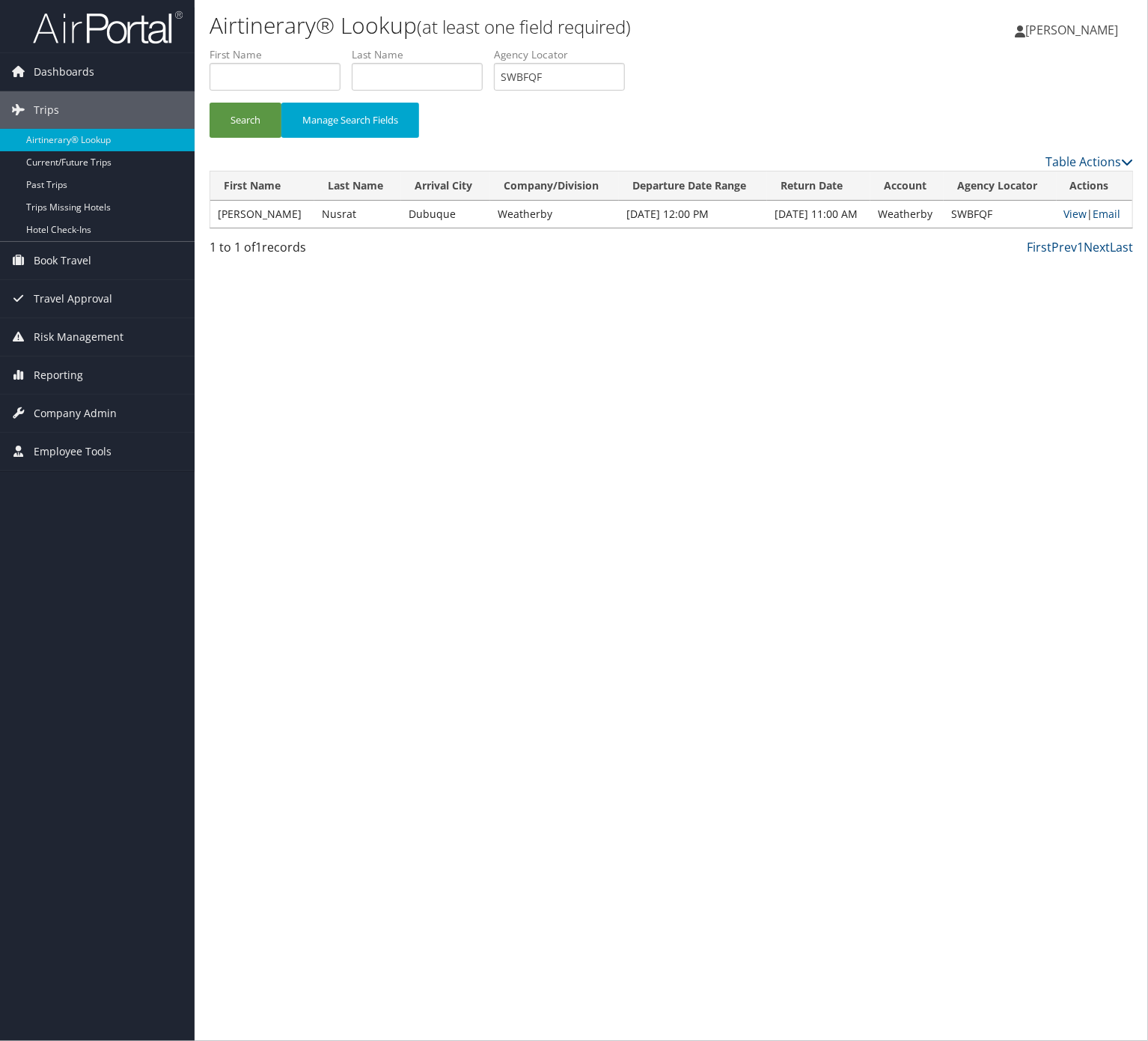
click at [585, 57] on label "Agency Locator" at bounding box center [565, 55] width 142 height 15
click at [577, 95] on li "Agency Locator SWBFQF" at bounding box center [565, 75] width 142 height 55
click at [574, 78] on input "SWBFQF" at bounding box center [560, 76] width 131 height 27
paste input "EKSRVC"
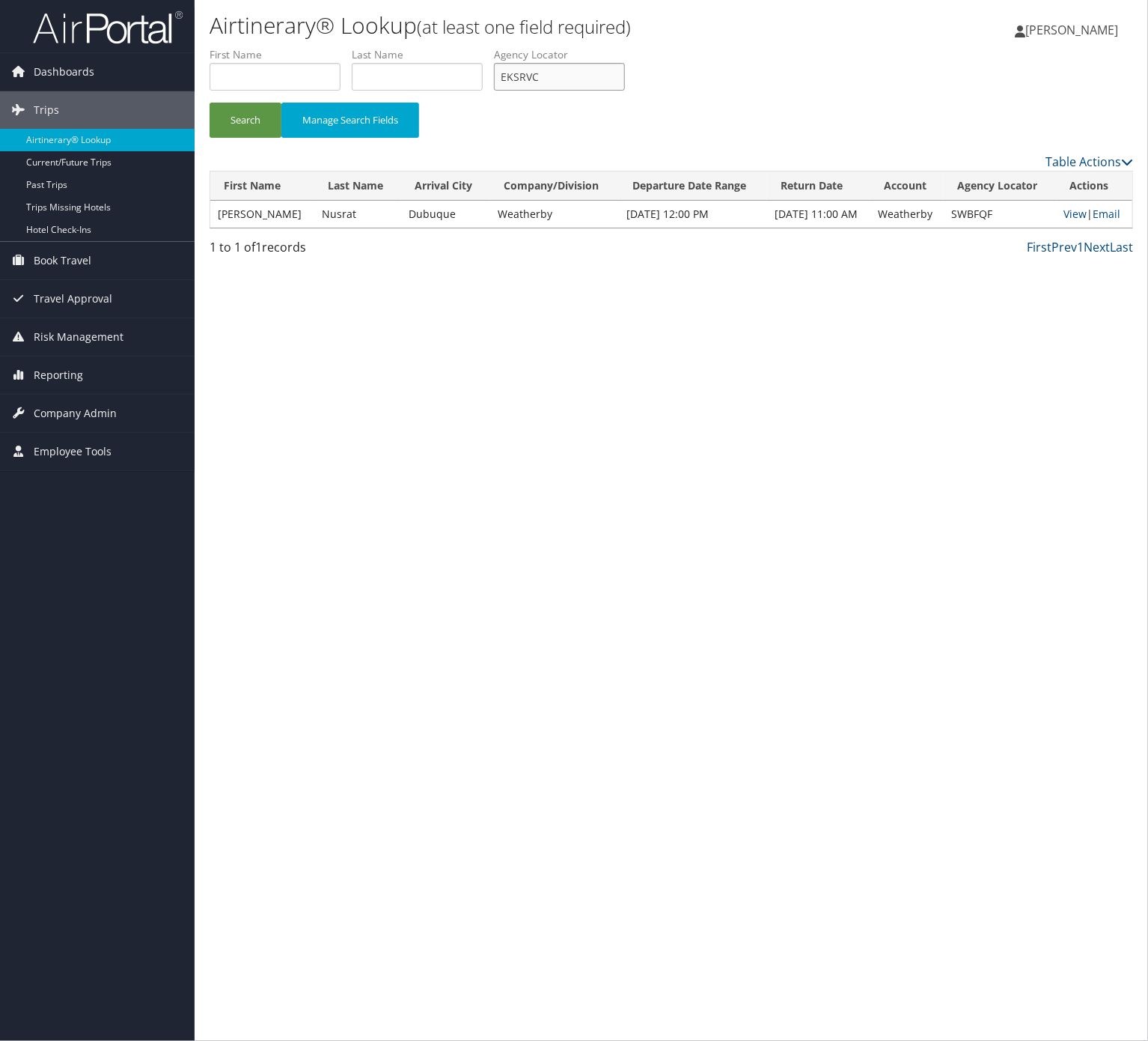
click at [210, 103] on button "Search" at bounding box center [245, 120] width 72 height 35
click at [564, 66] on input "EKSRVC" at bounding box center [560, 76] width 131 height 27
paste input "DESWRY"
type input "DESWRY"
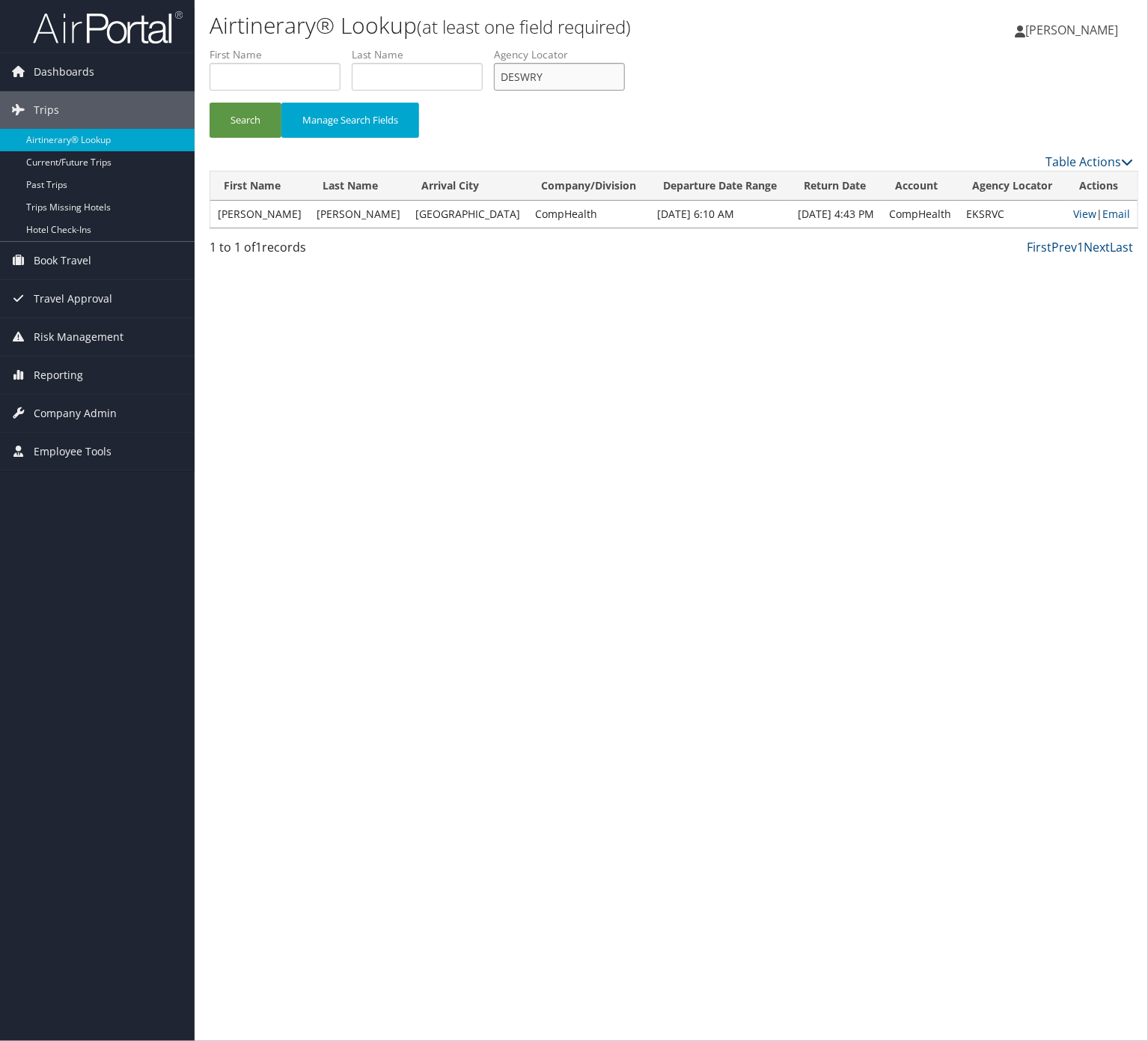
click at [210, 103] on button "Search" at bounding box center [245, 120] width 72 height 35
click at [1121, 215] on link "Email" at bounding box center [1115, 214] width 27 height 15
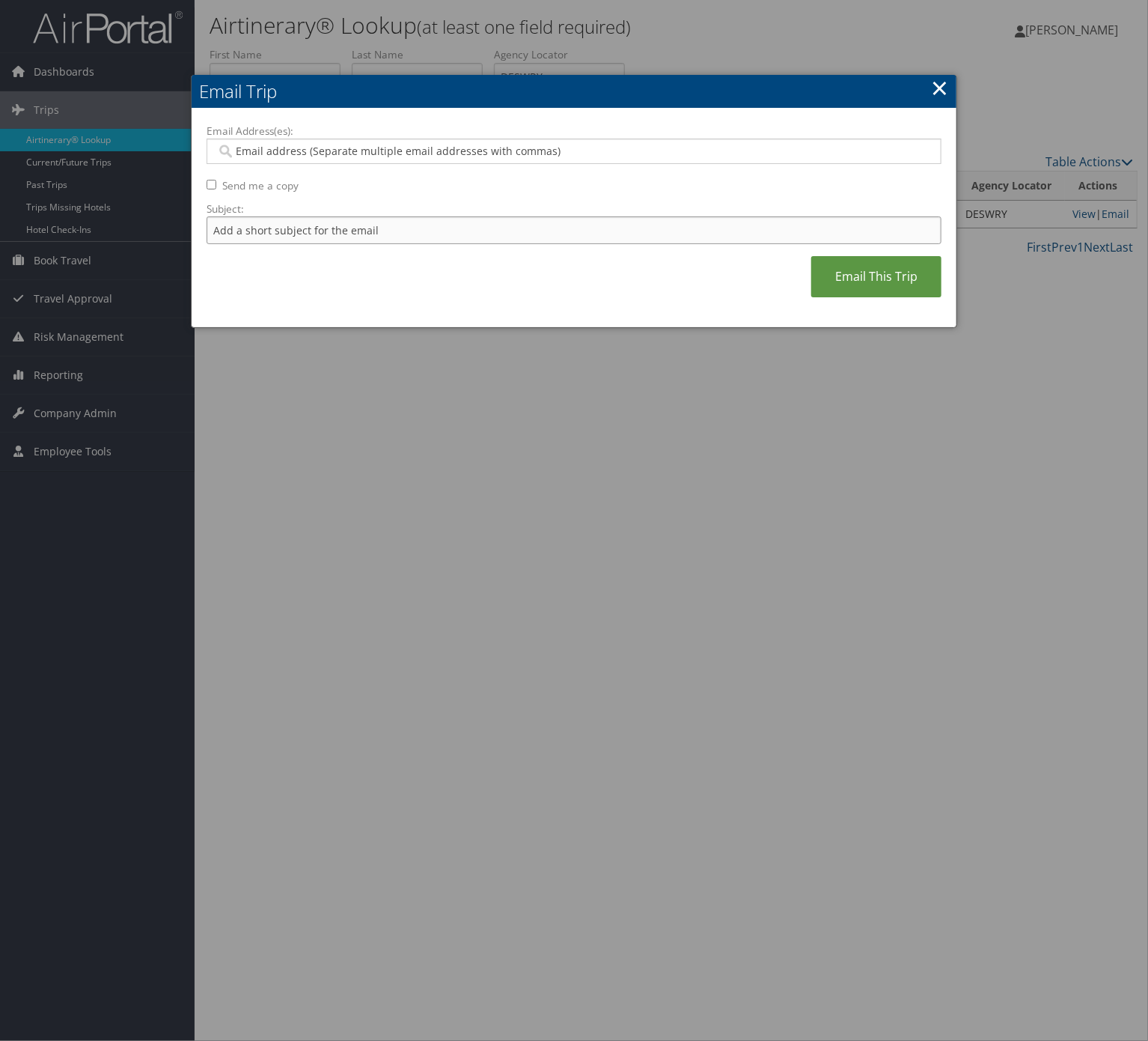
click at [448, 236] on input "Subject:" at bounding box center [574, 230] width 735 height 27
click at [435, 227] on input "Itinerary Change. Please see notes in TR-733167" at bounding box center [574, 230] width 735 height 27
drag, startPoint x: 455, startPoint y: 226, endPoint x: 394, endPoint y: 226, distance: 61.0
click at [394, 226] on input "Itinerary Change. Please see notes in TR-733167" at bounding box center [574, 230] width 735 height 27
paste input "ASG-1770063"
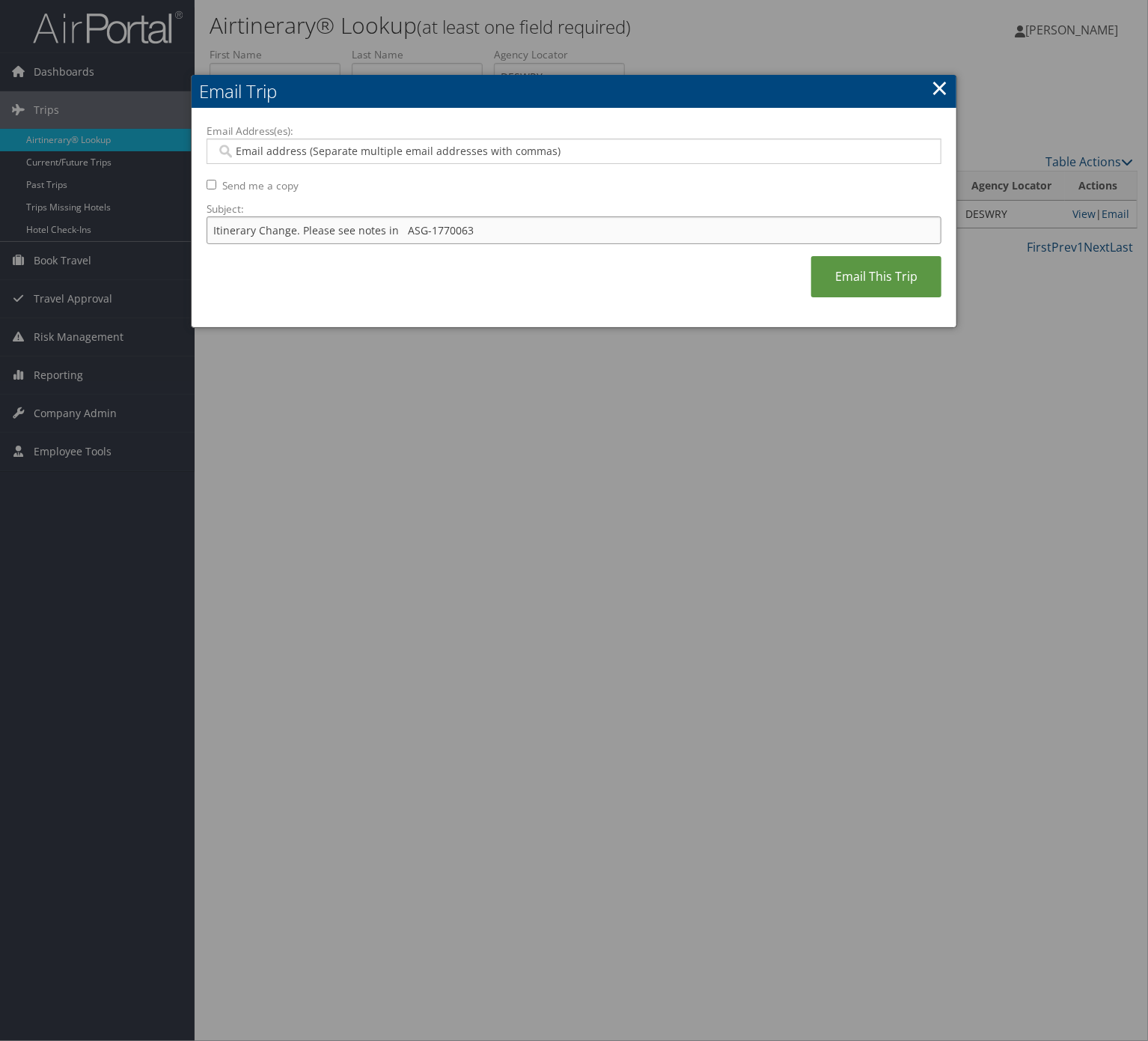
click at [404, 241] on input "Itinerary Change. Please see notes in ASG-1770063" at bounding box center [574, 230] width 735 height 27
type input "Itinerary Change. Please see notes in ASG-1770063"
click at [479, 157] on input "Email Address(es):" at bounding box center [573, 151] width 713 height 15
paste input "[PERSON_NAME][EMAIL_ADDRESS][PERSON_NAME][DOMAIN_NAME]"
type input "[PERSON_NAME][EMAIL_ADDRESS][PERSON_NAME][DOMAIN_NAME]"
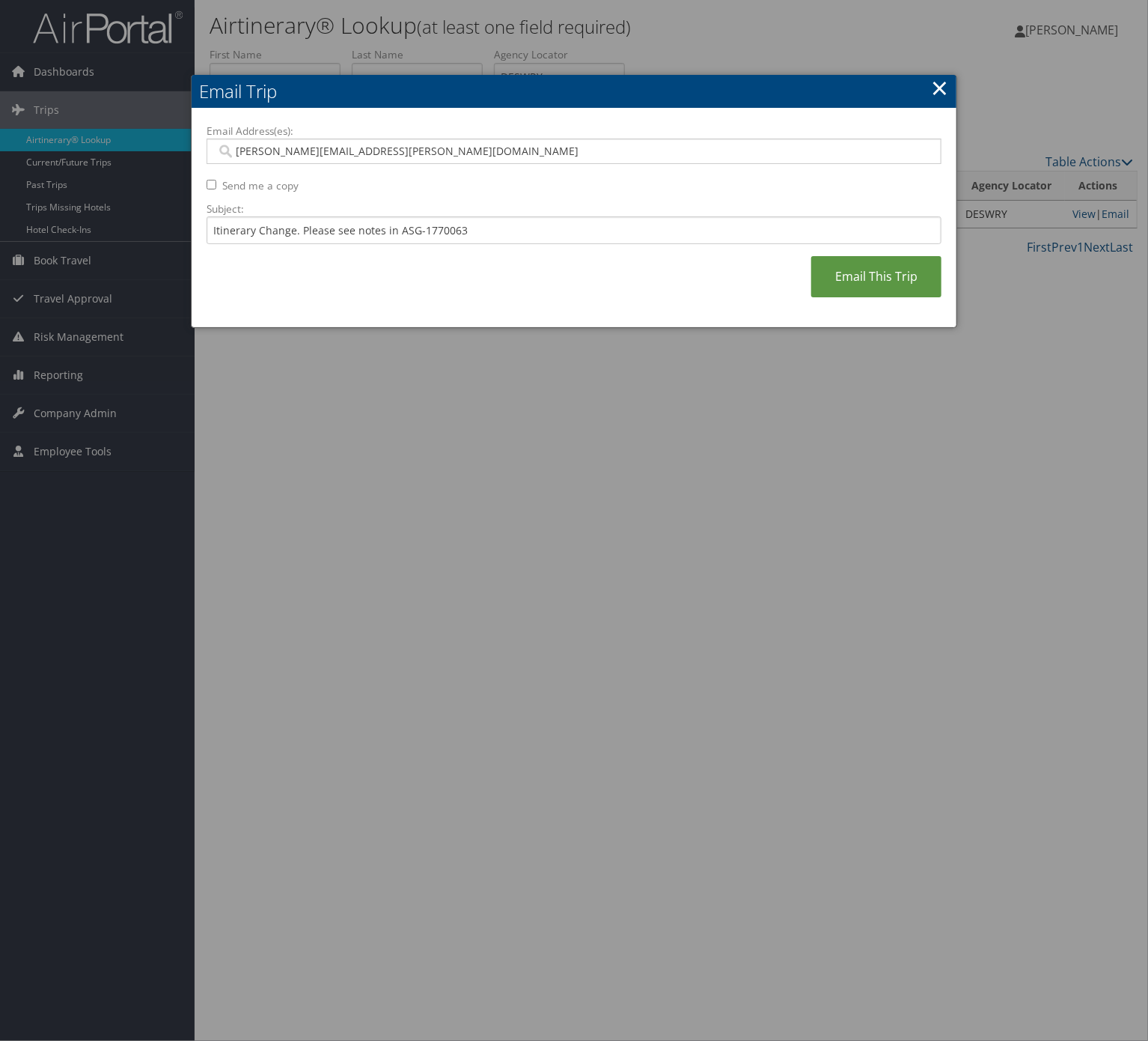
type input "[PERSON_NAME][EMAIL_ADDRESS][PERSON_NAME][DOMAIN_NAME]"
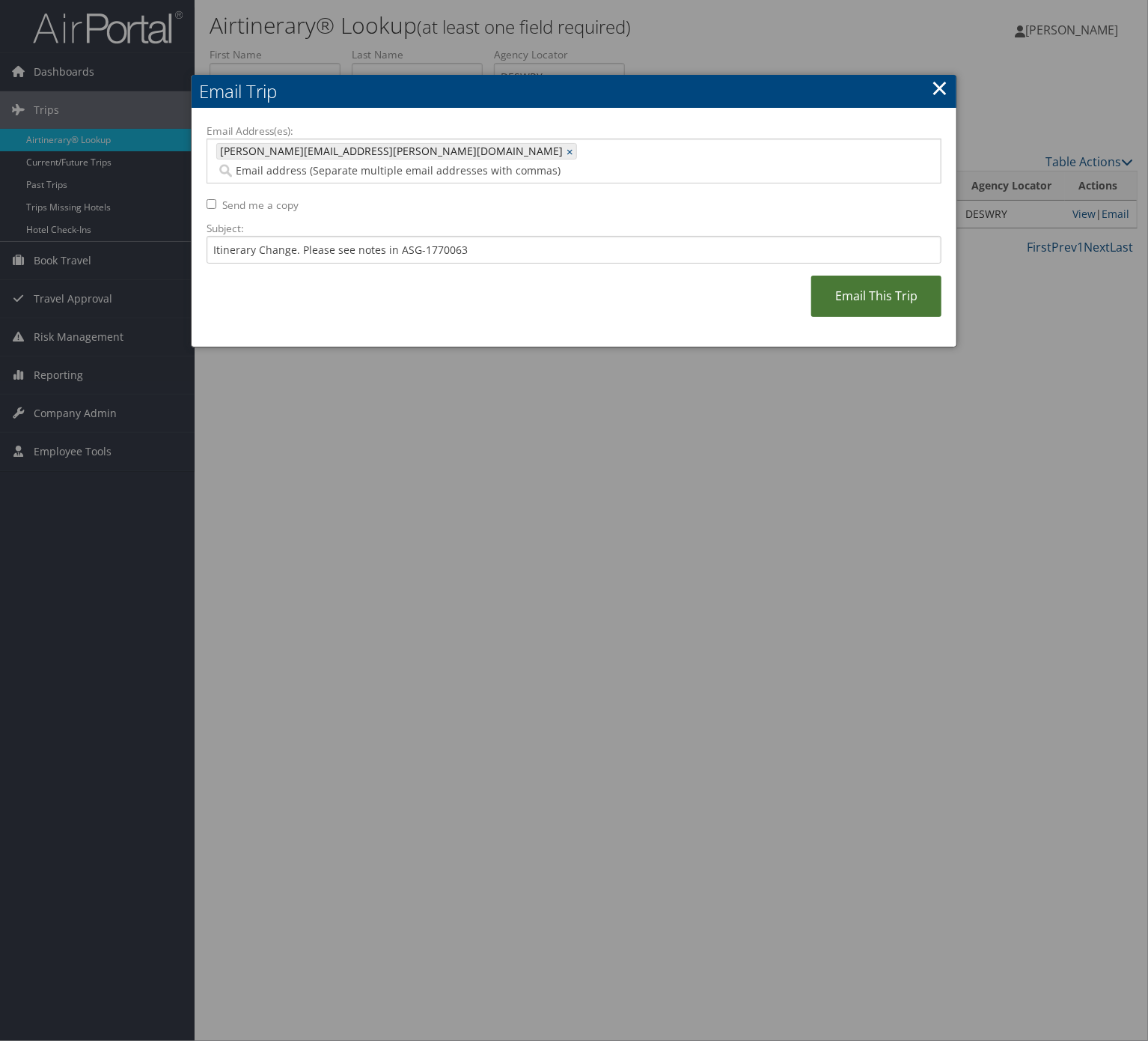
click at [876, 280] on link "Email This Trip" at bounding box center [876, 295] width 130 height 41
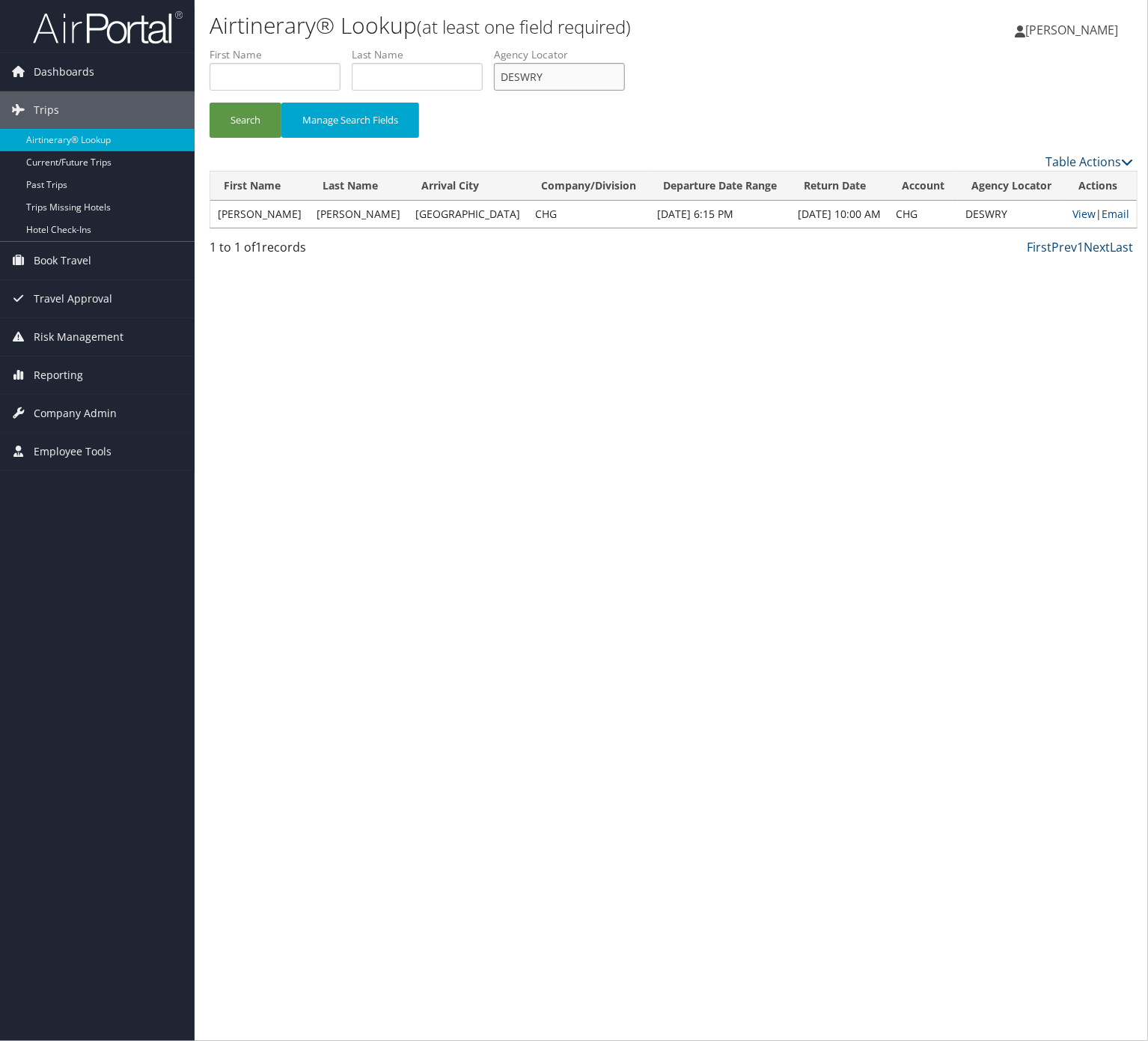
click at [587, 85] on input "DESWRY" at bounding box center [560, 76] width 131 height 27
paste input "ACWOOP"
click at [210, 103] on button "Search" at bounding box center [245, 120] width 72 height 35
click at [584, 59] on label "Agency Locator" at bounding box center [565, 55] width 142 height 15
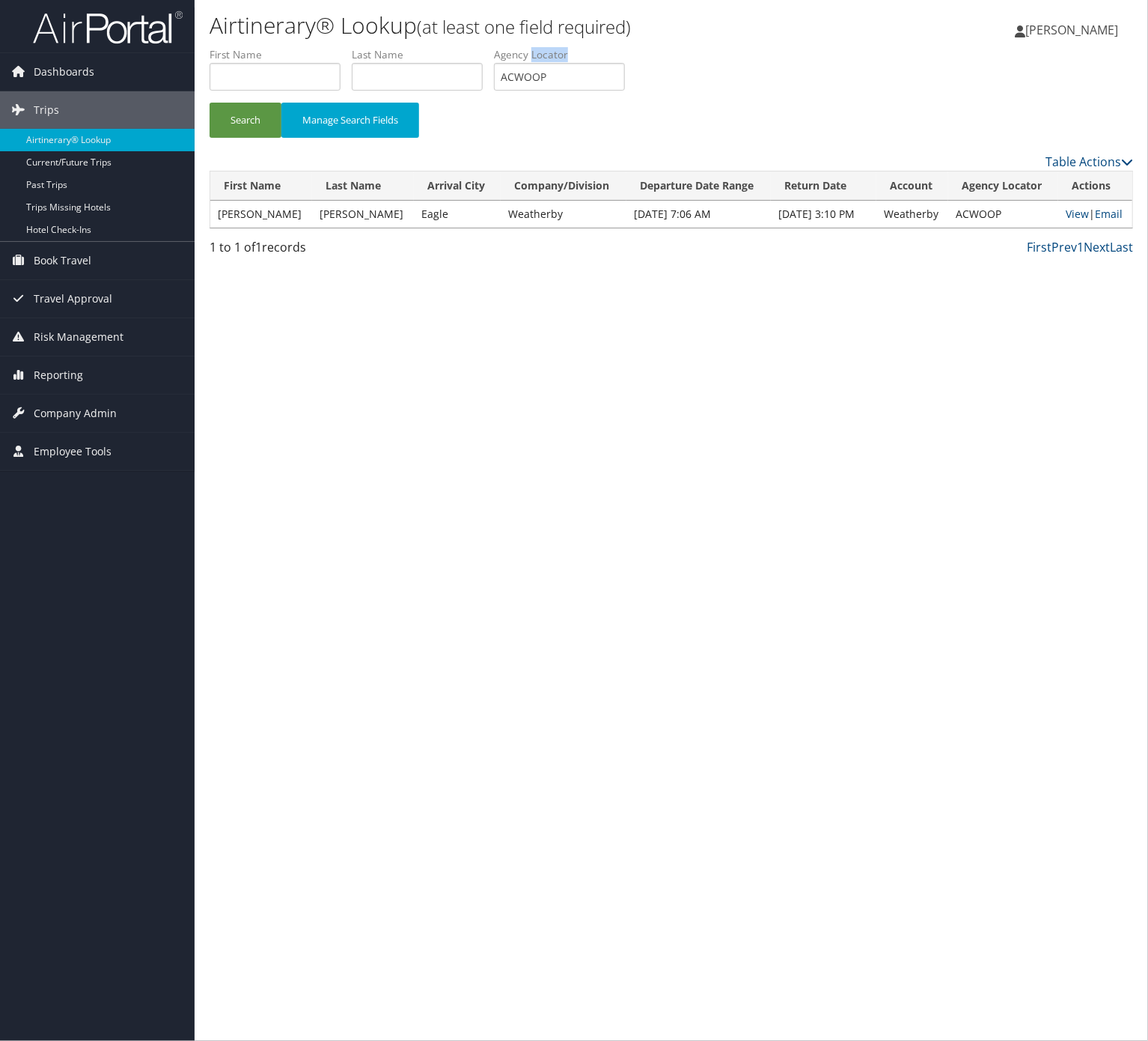
click at [584, 59] on label "Agency Locator" at bounding box center [565, 55] width 142 height 15
click at [578, 83] on input "ACWOOP" at bounding box center [560, 76] width 131 height 27
paste input "WTJZUM"
click at [210, 103] on button "Search" at bounding box center [245, 120] width 72 height 35
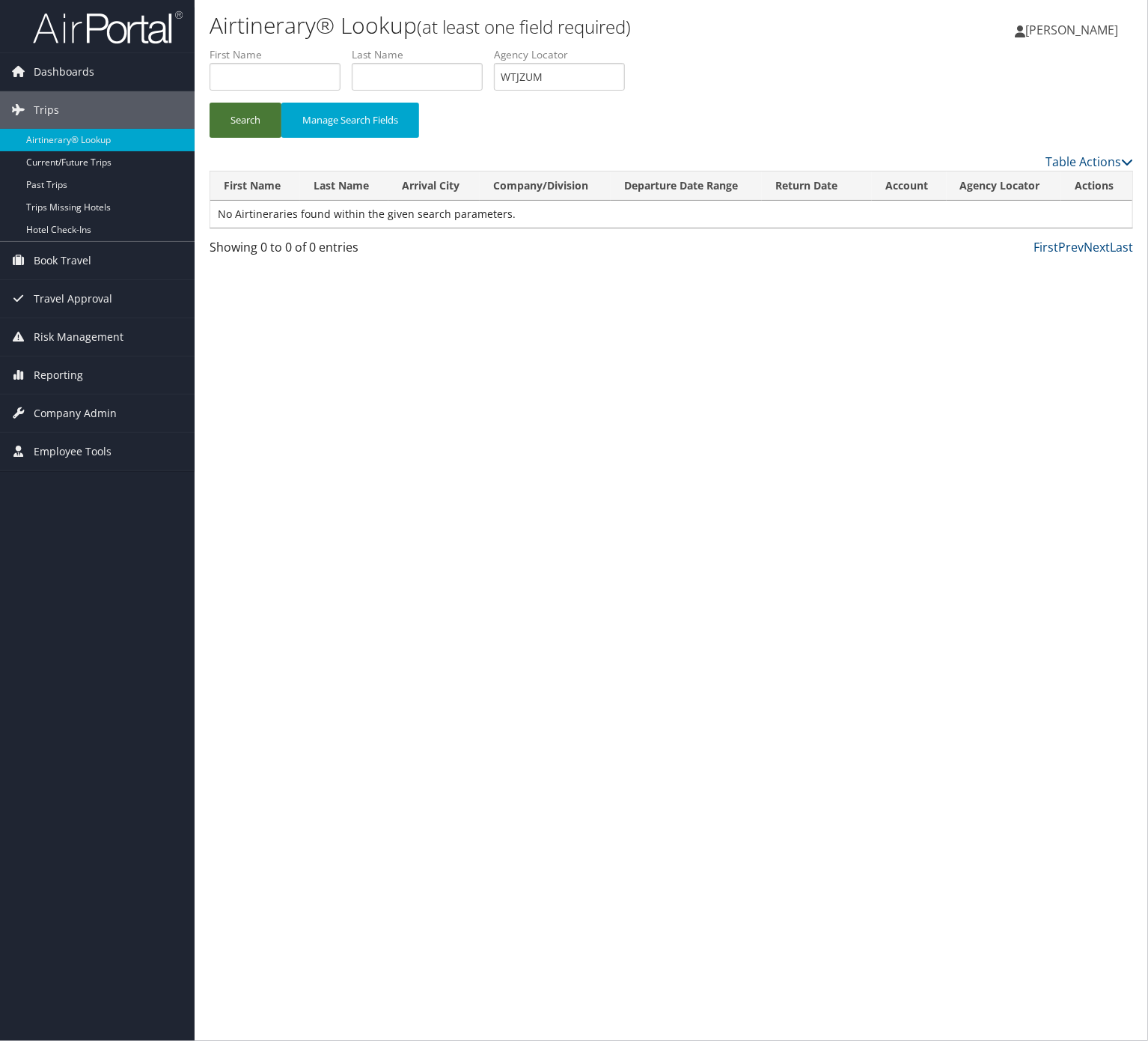
click at [253, 121] on button "Search" at bounding box center [245, 120] width 72 height 35
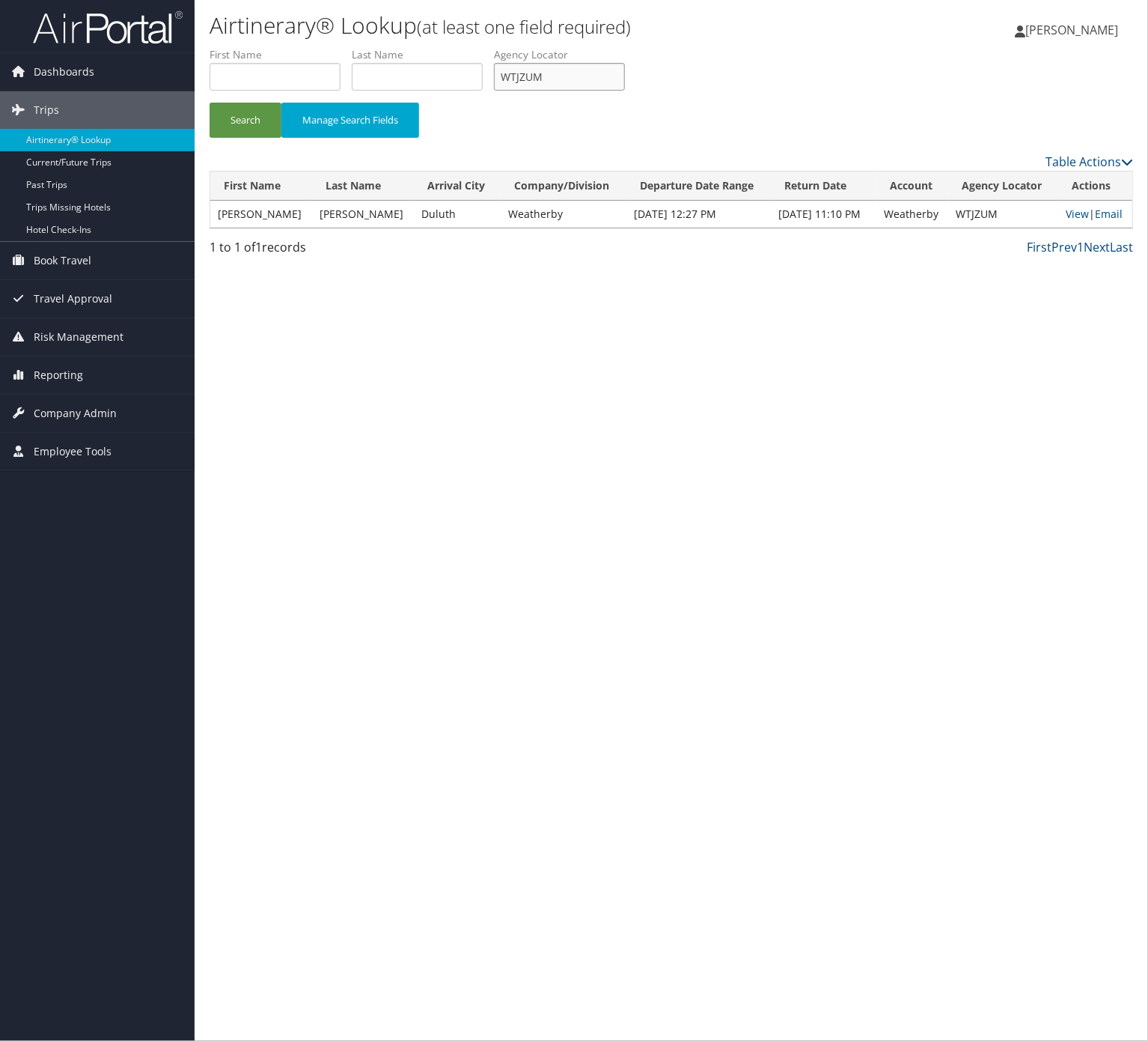
click at [599, 74] on input "WTJZUM" at bounding box center [560, 76] width 131 height 27
paste input "Sent NEW Itinerary to AC/TC. **Action for TC/AC: Please advise your PR/team of …"
click at [210, 103] on button "Search" at bounding box center [245, 120] width 72 height 35
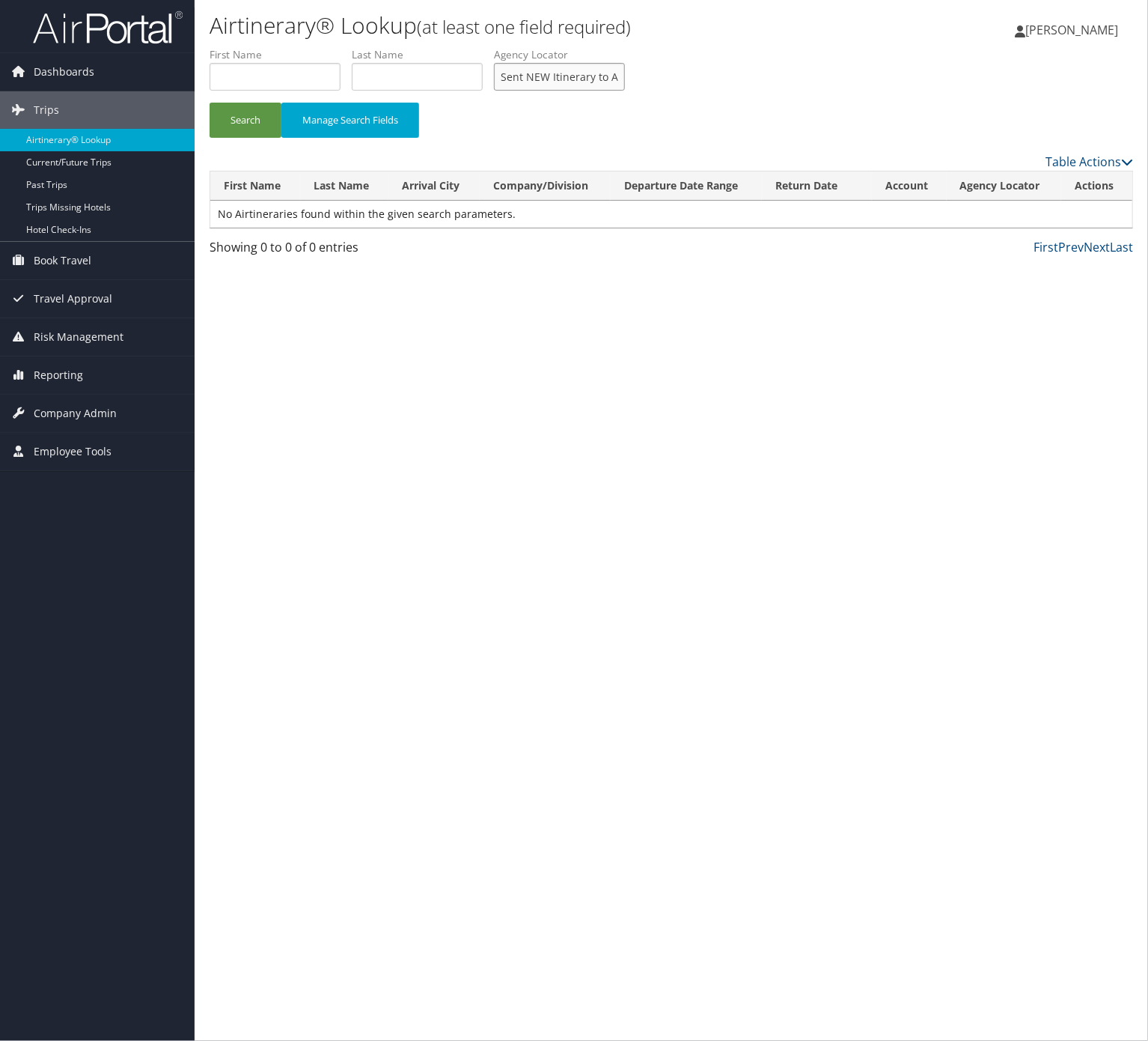
scroll to position [0, 869]
drag, startPoint x: 582, startPoint y: 65, endPoint x: 2127, endPoint y: 178, distance: 1549.1
click at [1148, 178] on html "Menu Dashboards ► AirPortal 360™ (Manager) AirPortal 360™ (Agent) My Travel Das…" at bounding box center [574, 520] width 1148 height 1041
type input "S"
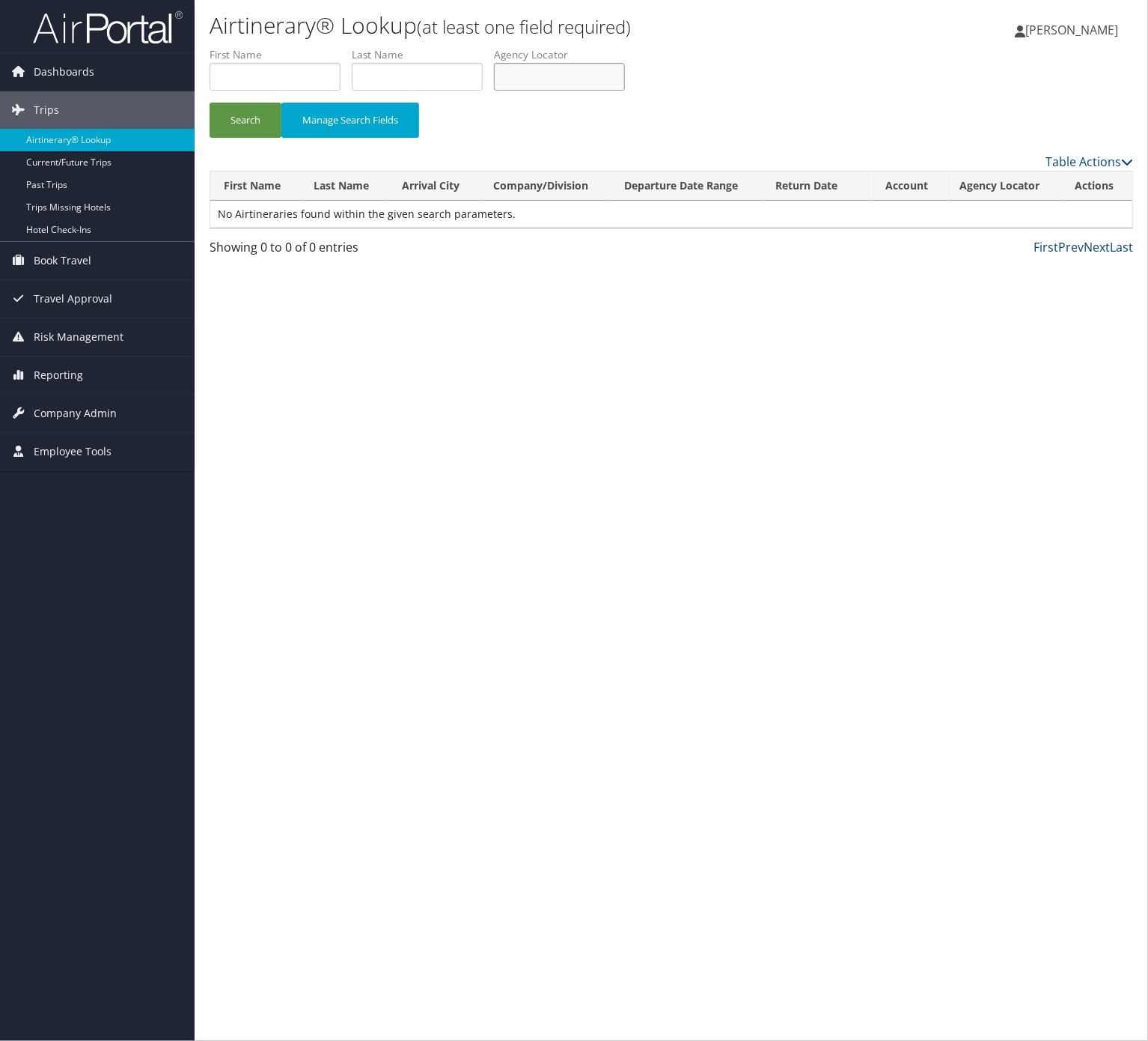
paste input "DJVBSD"
type input "DJVBSD"
click at [210, 103] on button "Search" at bounding box center [245, 120] width 72 height 35
click at [1108, 215] on link "Email" at bounding box center [1106, 214] width 27 height 15
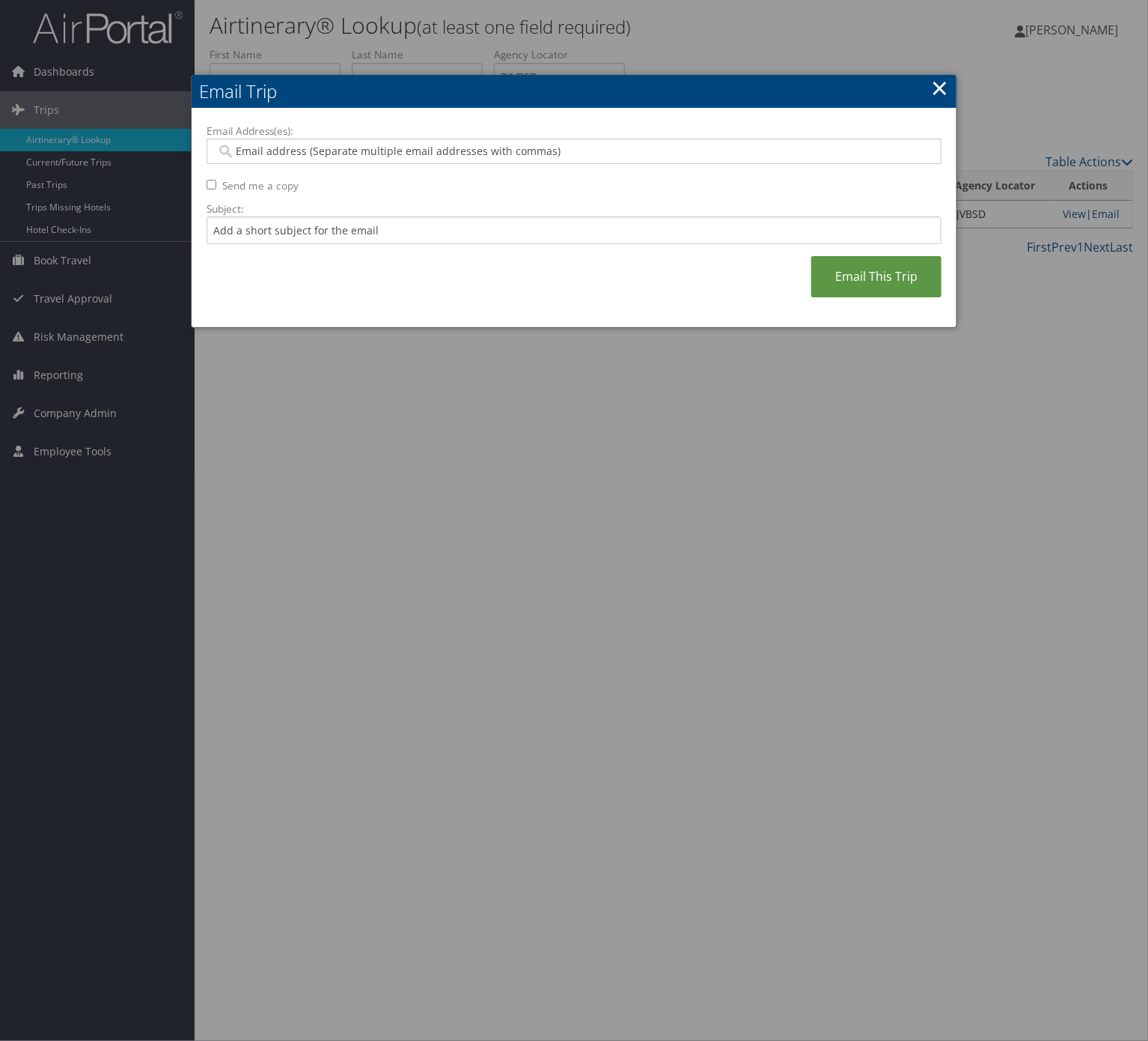
click at [330, 215] on label "Subject:" at bounding box center [574, 209] width 735 height 15
click at [330, 216] on input "Subject:" at bounding box center [574, 230] width 735 height 27
click at [333, 243] on input "Subject:" at bounding box center [574, 230] width 735 height 27
click at [428, 226] on input "Itinerary Change. Please see notes in TR-733167" at bounding box center [574, 230] width 735 height 27
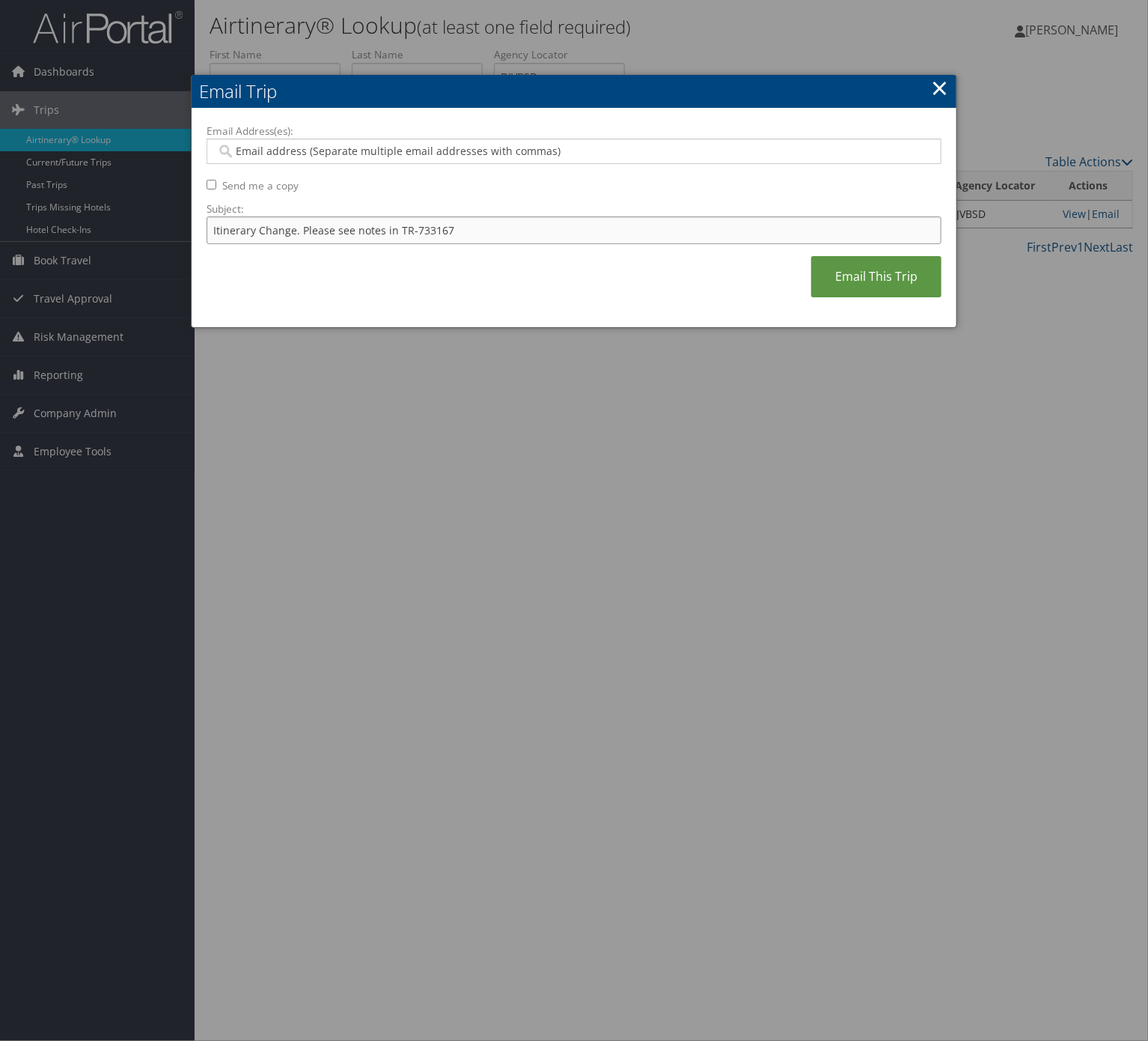
paste input "60288"
type input "Itinerary Change. Please see notes in TR-760288"
click at [392, 141] on div at bounding box center [574, 151] width 735 height 25
click at [395, 151] on input "Email Address(es):" at bounding box center [573, 151] width 713 height 15
type input "bea"
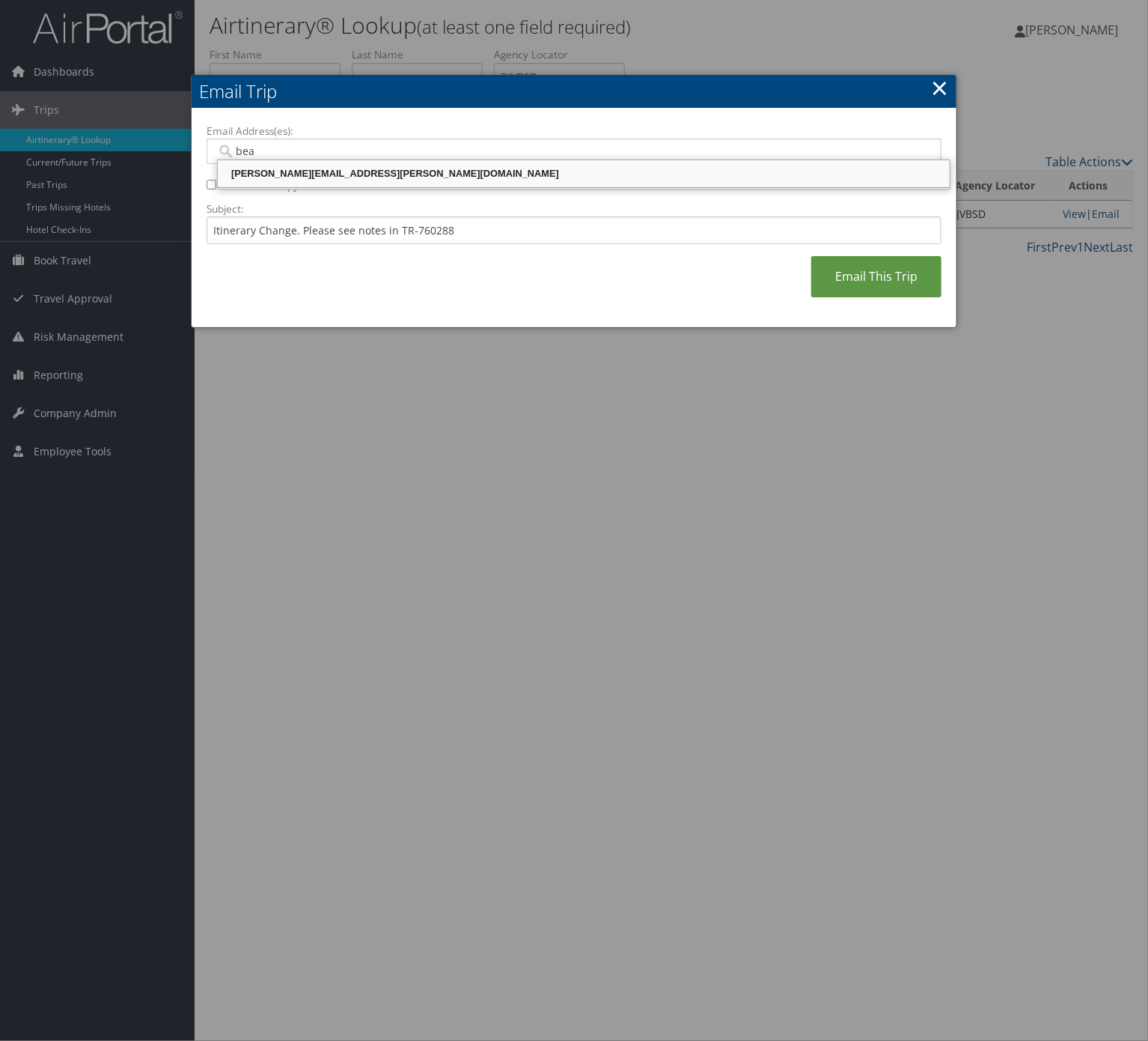
click at [359, 176] on div "[PERSON_NAME][EMAIL_ADDRESS][PERSON_NAME][DOMAIN_NAME]" at bounding box center [584, 174] width 728 height 15
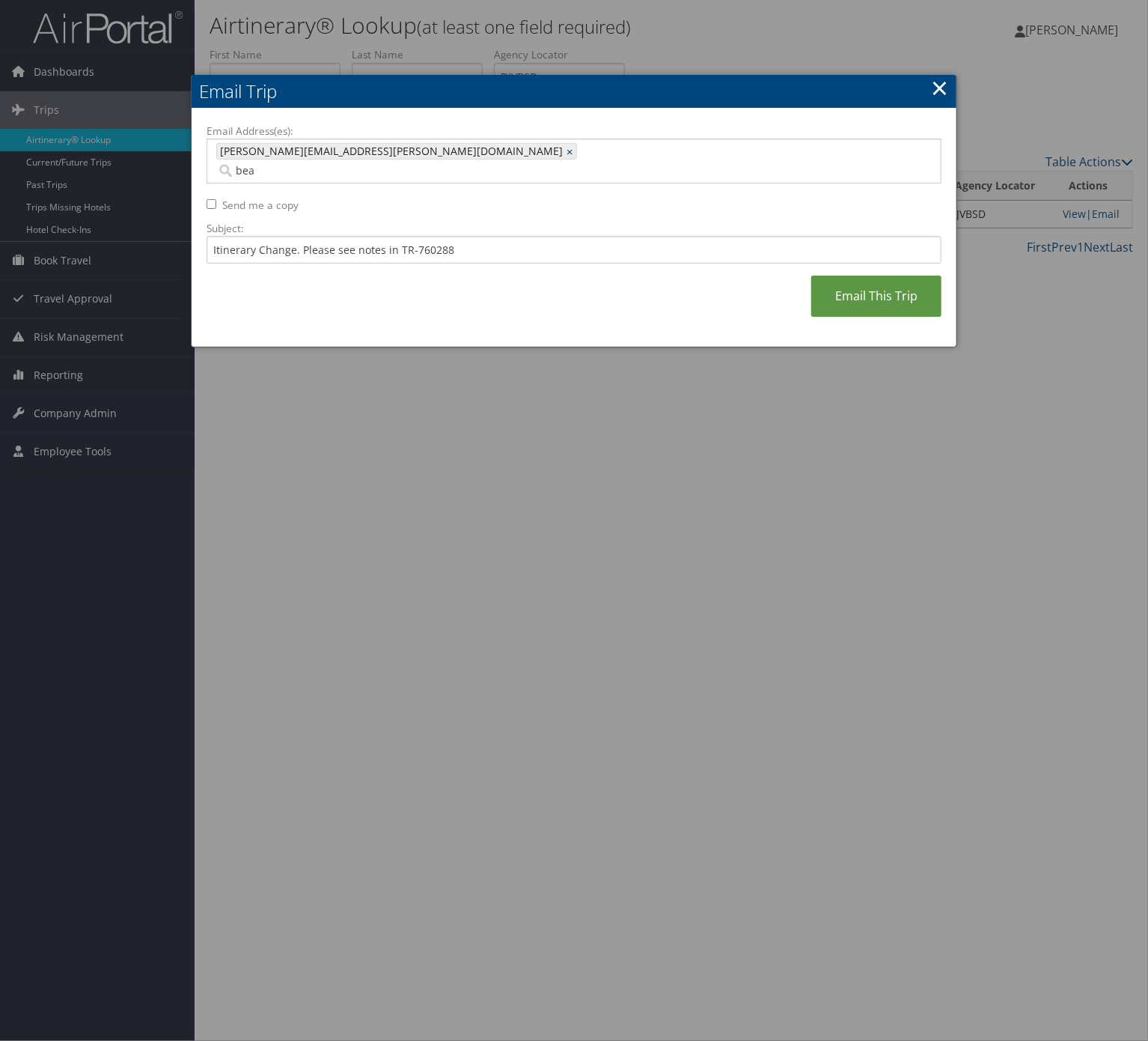
type input "[PERSON_NAME][EMAIL_ADDRESS][PERSON_NAME][DOMAIN_NAME]"
click at [917, 275] on link "Email This Trip" at bounding box center [876, 295] width 130 height 41
